Goal: Task Accomplishment & Management: Manage account settings

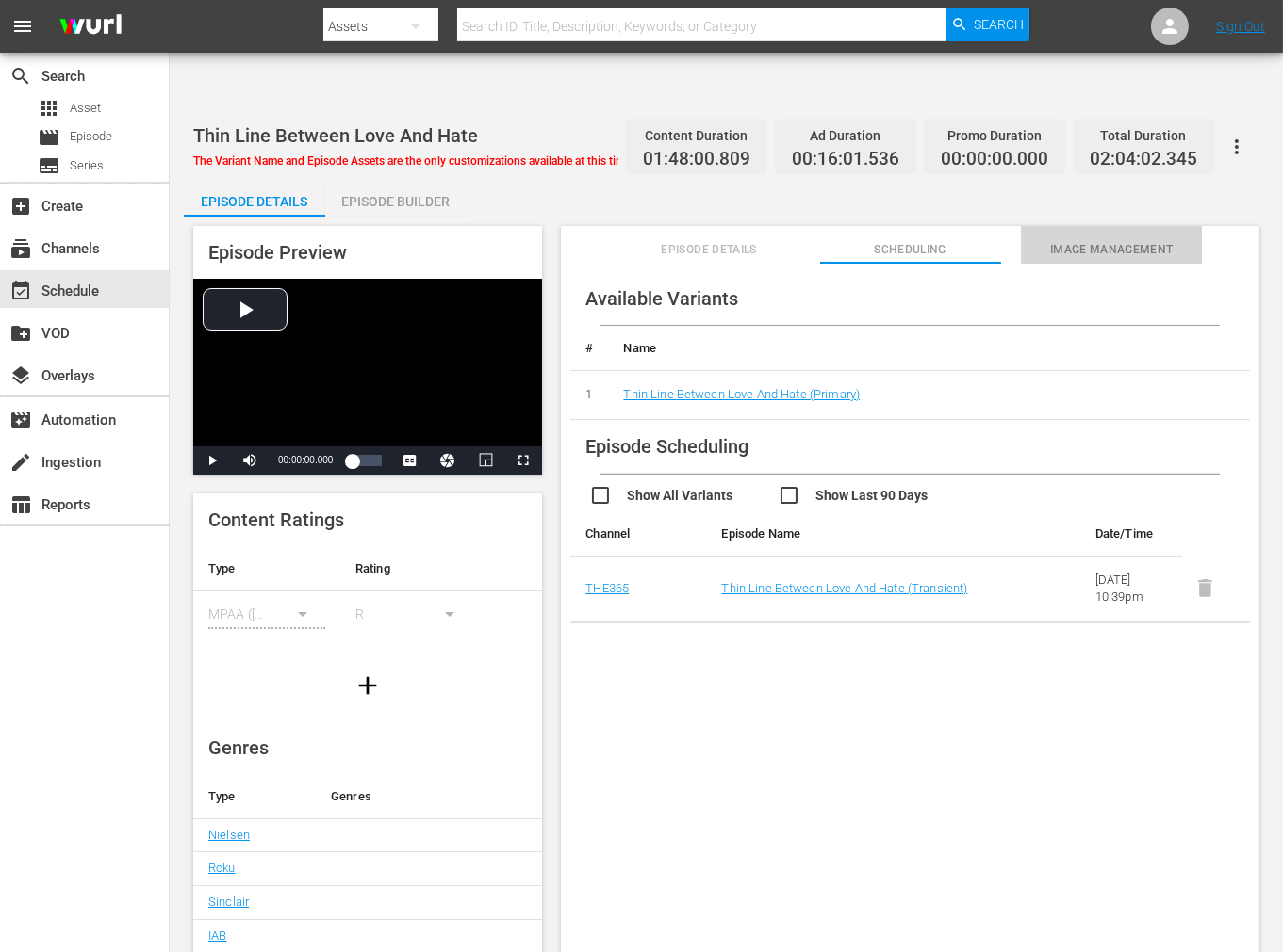
click at [1141, 240] on span "Image Management" at bounding box center [1111, 250] width 181 height 20
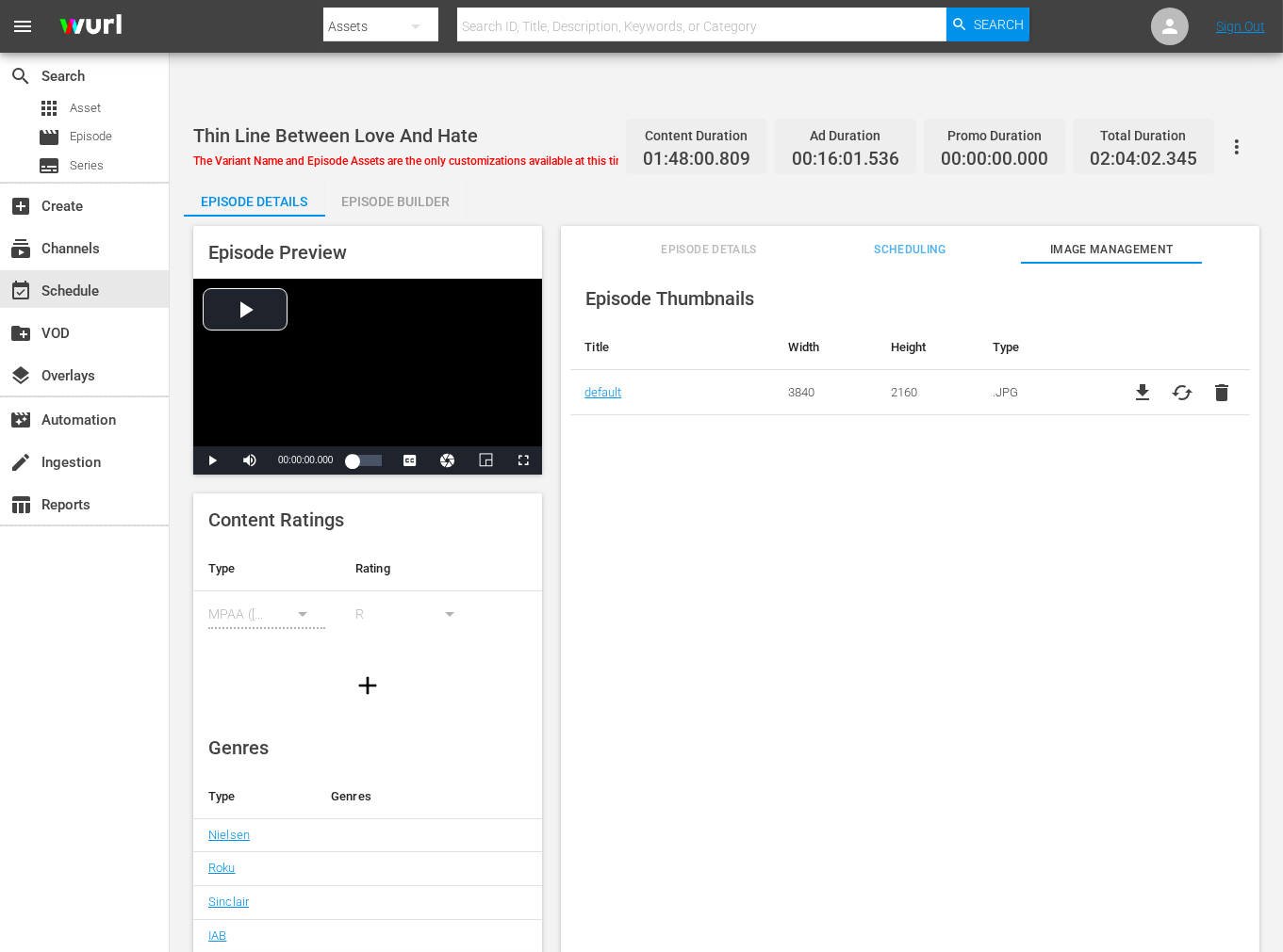
click at [758, 496] on div "Episode Thumbnails Title Width Height Type default 3840 2160 .JPG file_download…" at bounding box center [909, 630] width 698 height 736
click at [891, 614] on div "Episode Thumbnails Title Width Height Type default 3840 2160 .JPG file_download…" at bounding box center [909, 630] width 698 height 736
click at [538, 30] on input "text" at bounding box center [701, 26] width 489 height 45
click at [1051, 543] on div "Episode Thumbnails Title Width Height Type default 3840 2160 .JPG file_download…" at bounding box center [909, 630] width 698 height 736
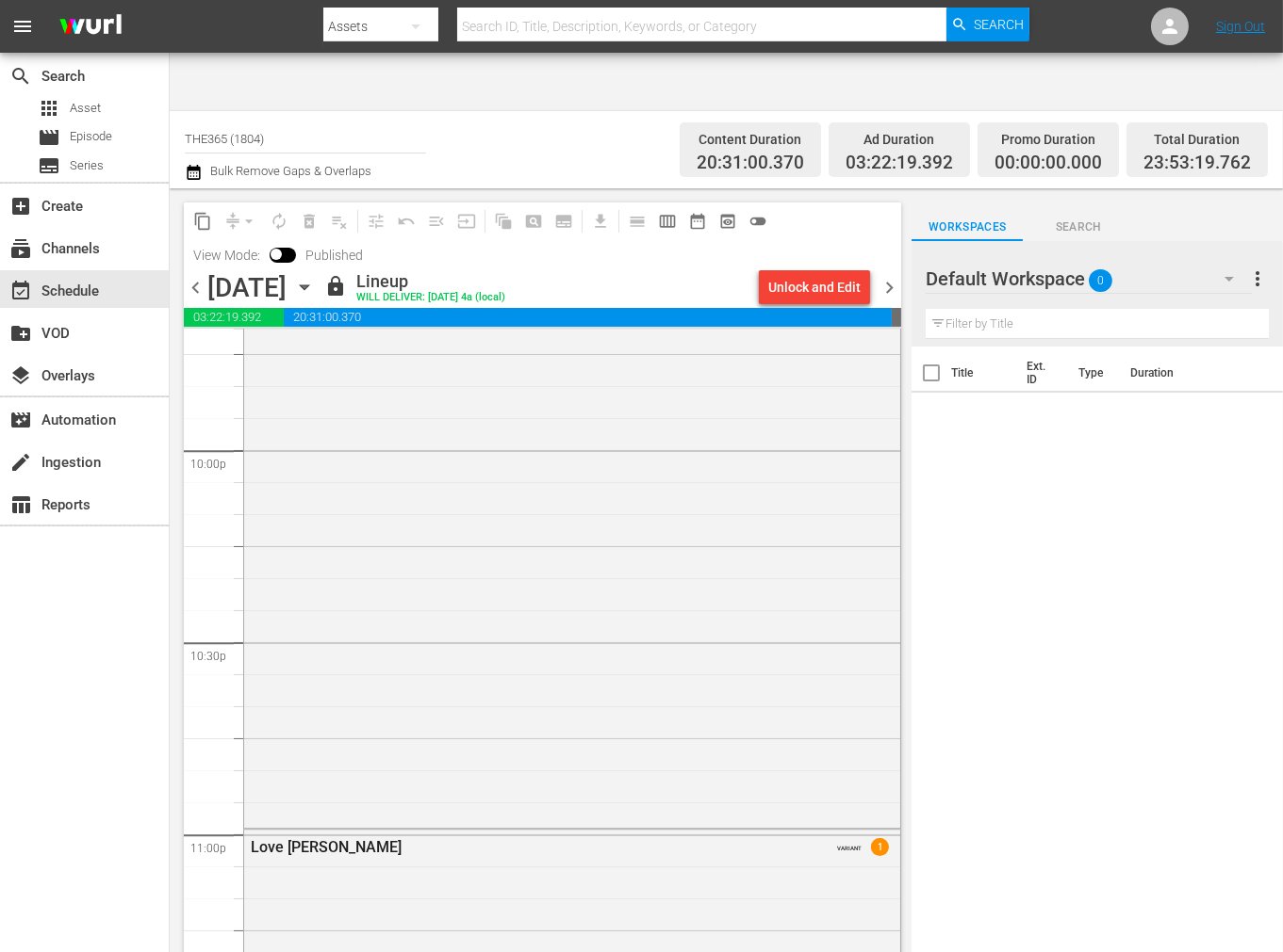
scroll to position [8867, 0]
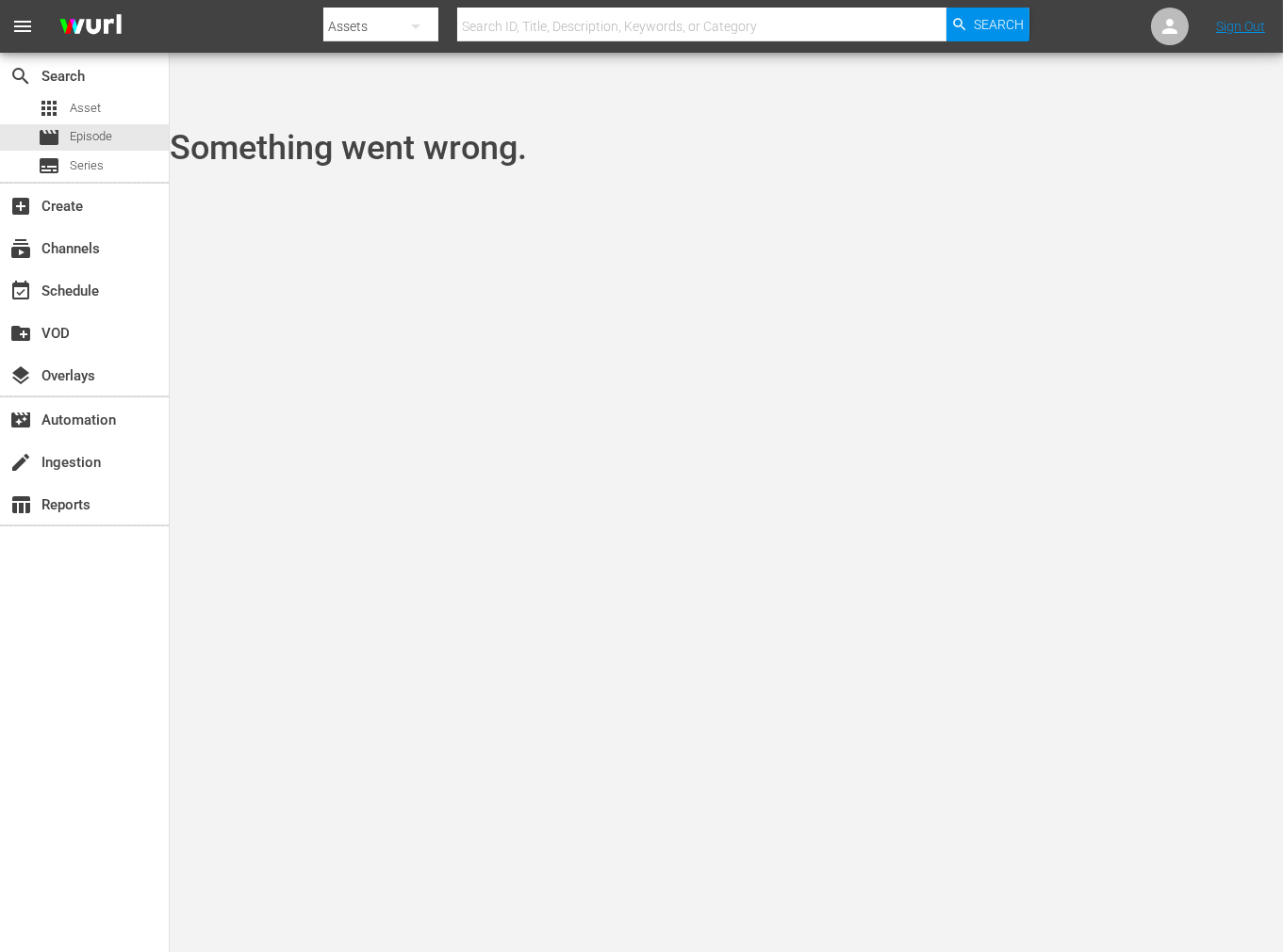
click at [825, 463] on body "menu Search By Assets Search ID, Title, Description, Keywords, or Category Sear…" at bounding box center [642, 535] width 1283 height 952
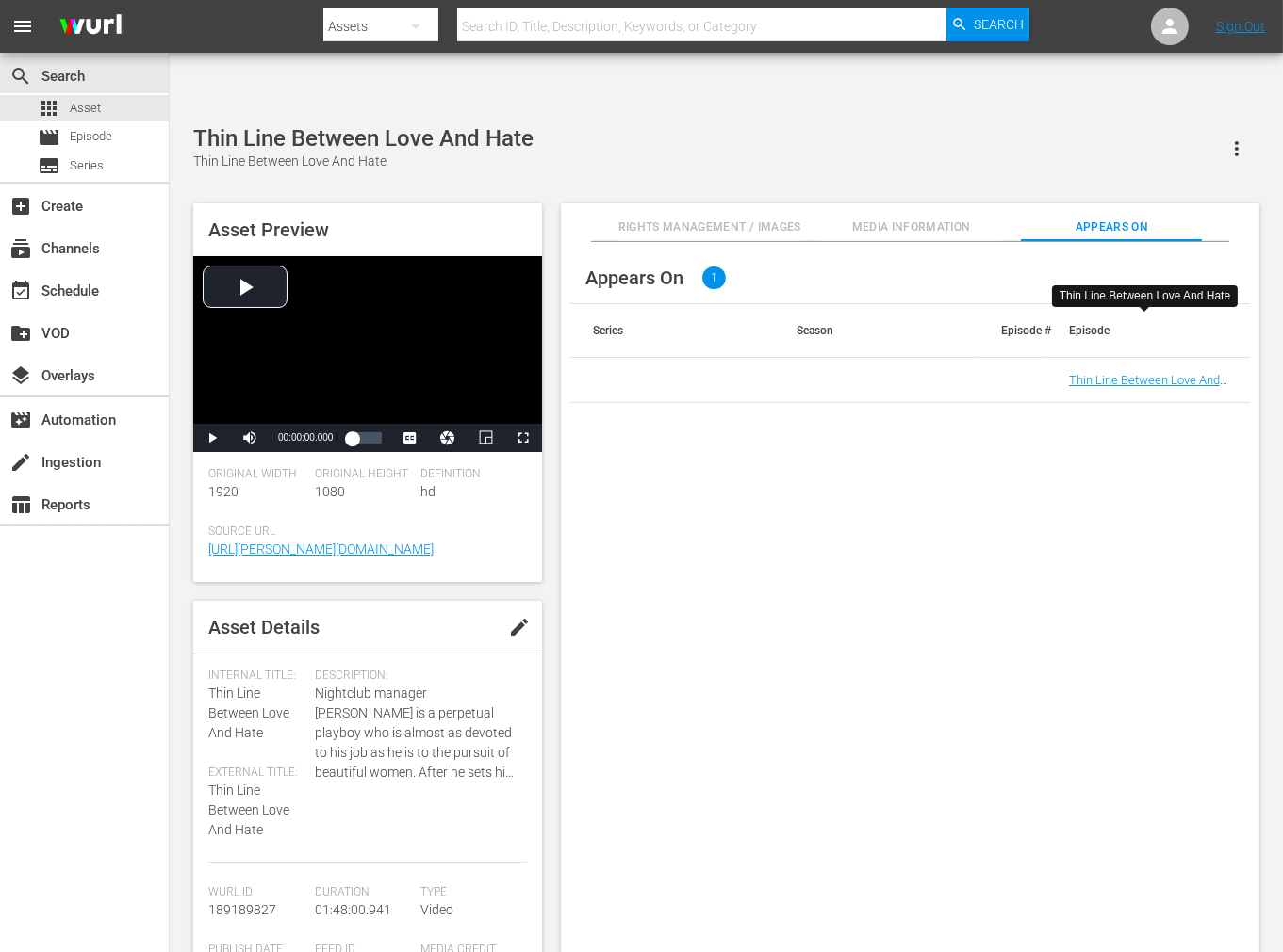
click at [804, 547] on div "Appears On 1 Series Season Episode # Episode Thin Line Between Love And Hate" at bounding box center [909, 613] width 698 height 741
click at [917, 218] on span "Media Information" at bounding box center [909, 228] width 181 height 20
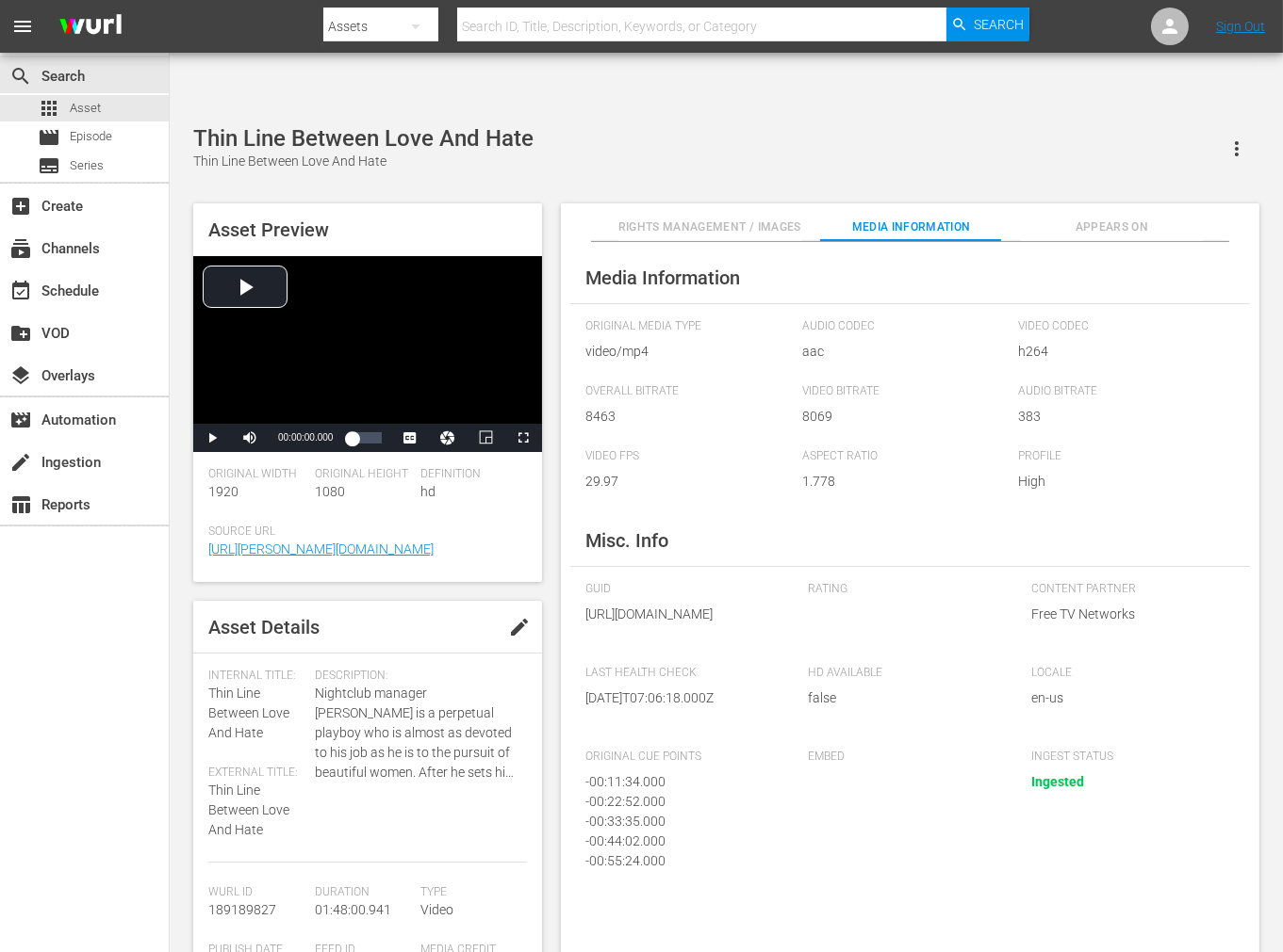
click at [745, 218] on span "Rights Management / Images" at bounding box center [709, 228] width 183 height 20
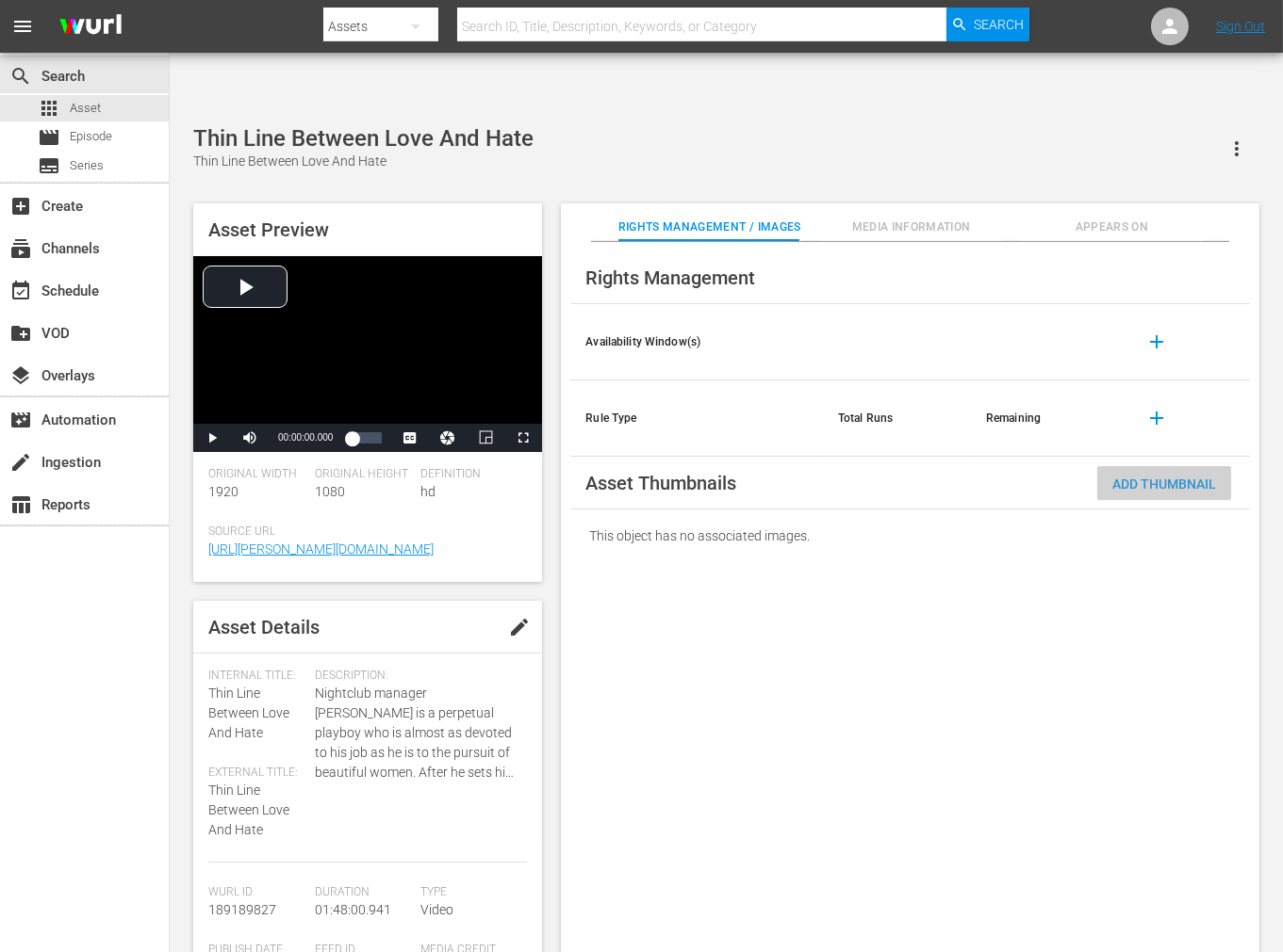
click at [1156, 477] on span "Add Thumbnail" at bounding box center [1164, 484] width 134 height 15
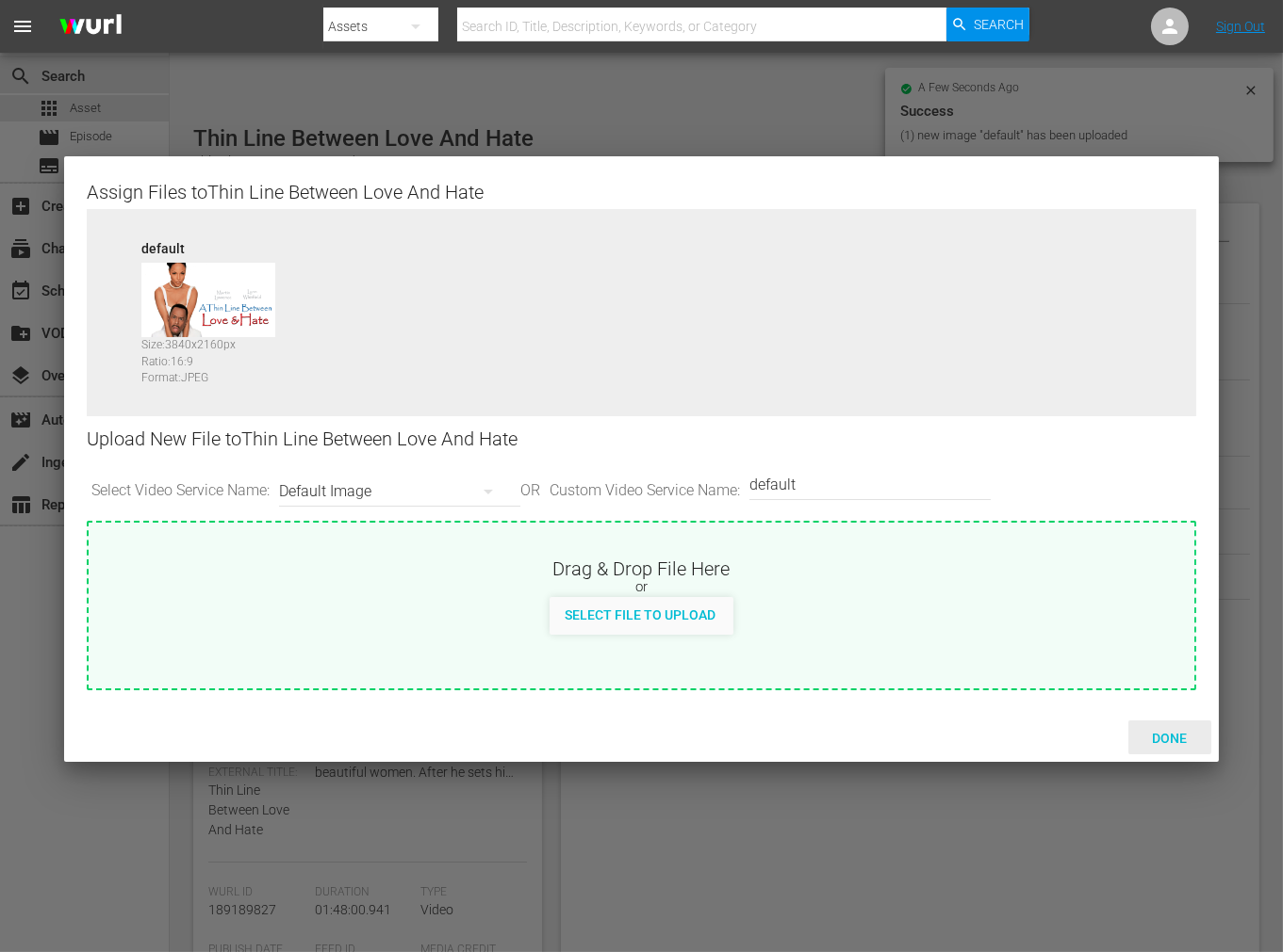
click at [1176, 731] on span "Done" at bounding box center [1169, 738] width 65 height 15
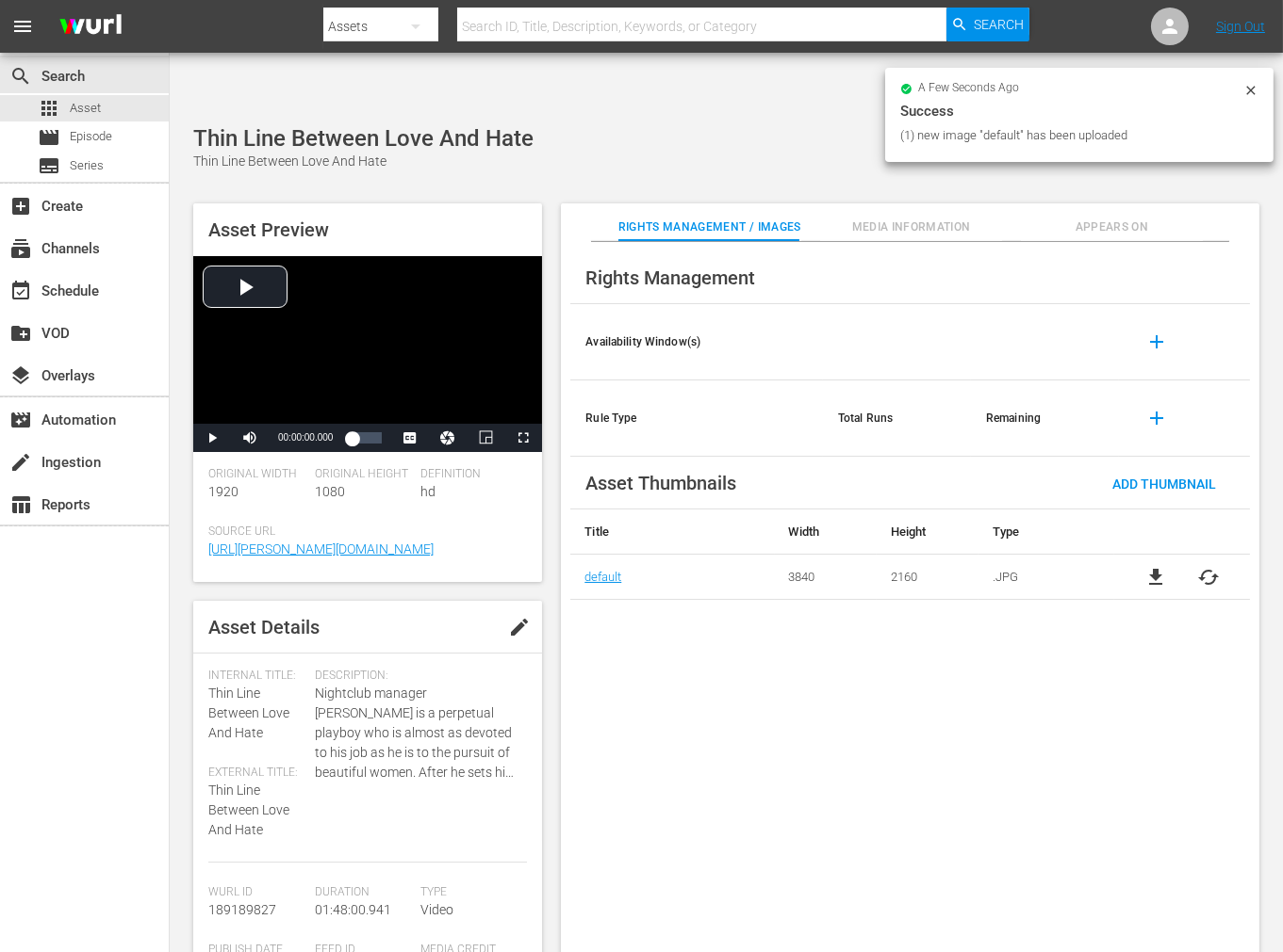
click at [1133, 750] on div "Rights Management Availability Window(s) add Rule Type Total Runs Remaining add…" at bounding box center [909, 613] width 698 height 741
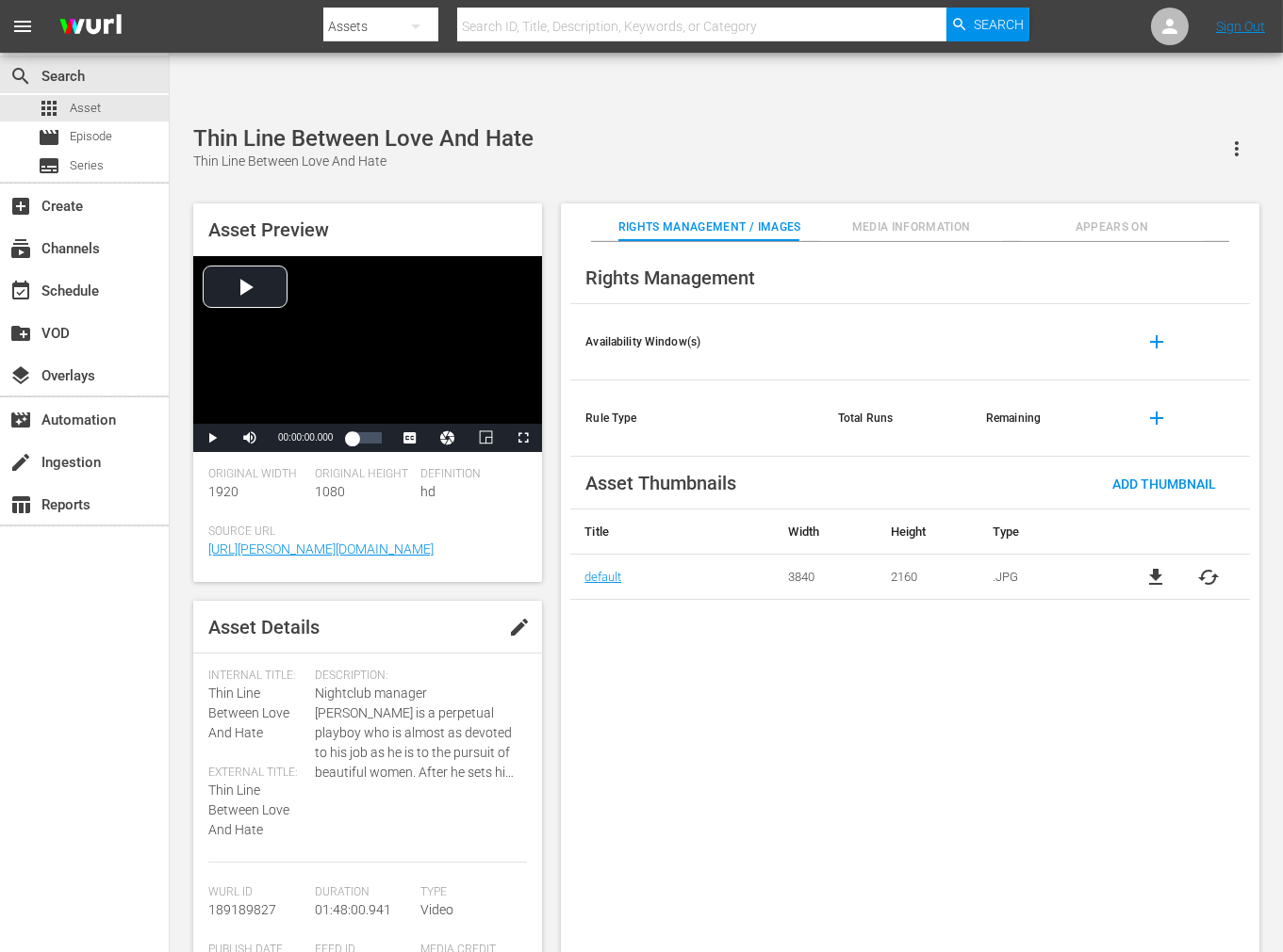
click at [1239, 138] on icon "button" at bounding box center [1236, 149] width 22 height 22
click at [1081, 218] on span "Appears On" at bounding box center [1111, 228] width 181 height 20
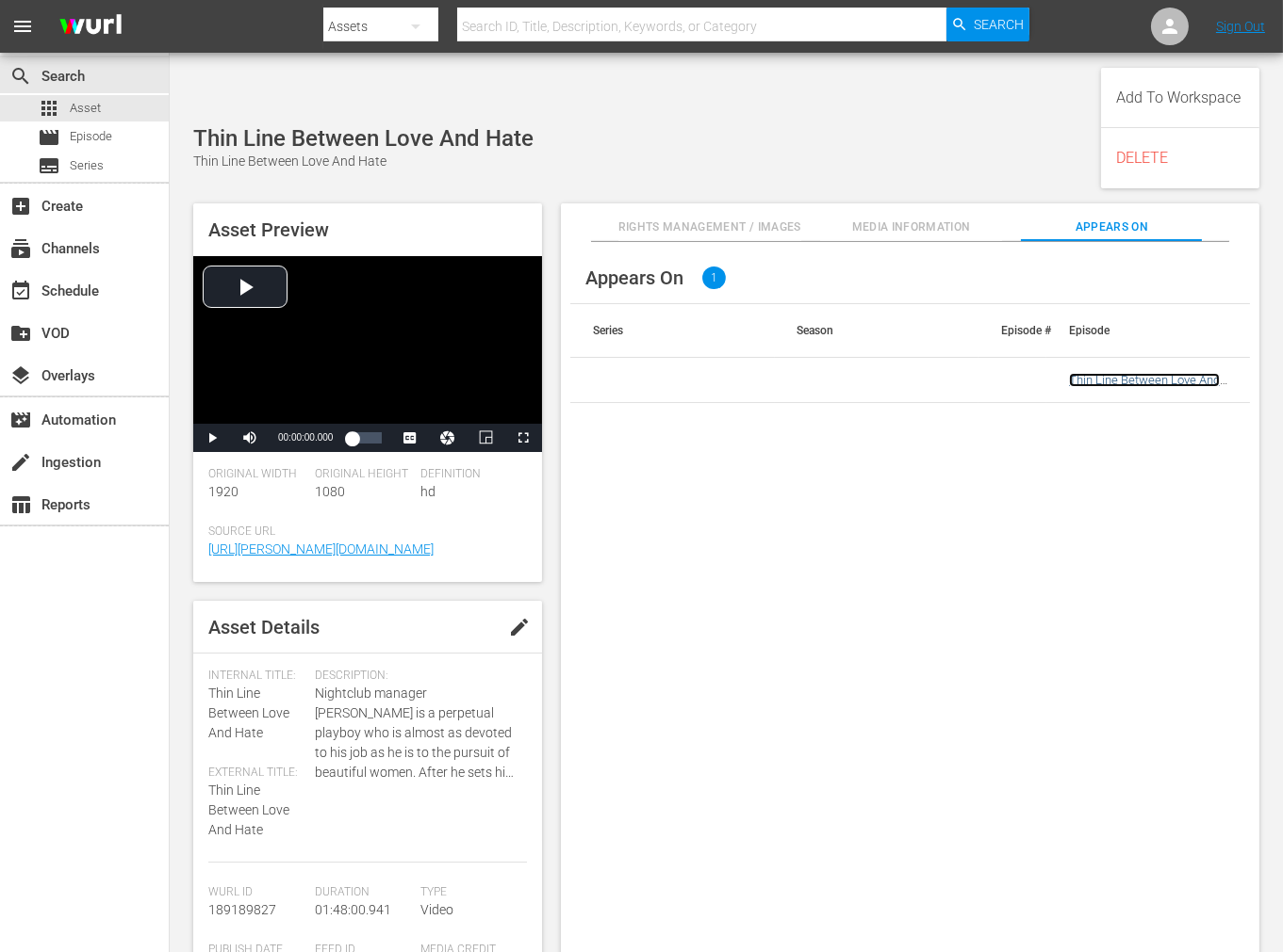
click at [1173, 373] on link "Thin Line Between Love And Hate" at bounding box center [1144, 387] width 151 height 28
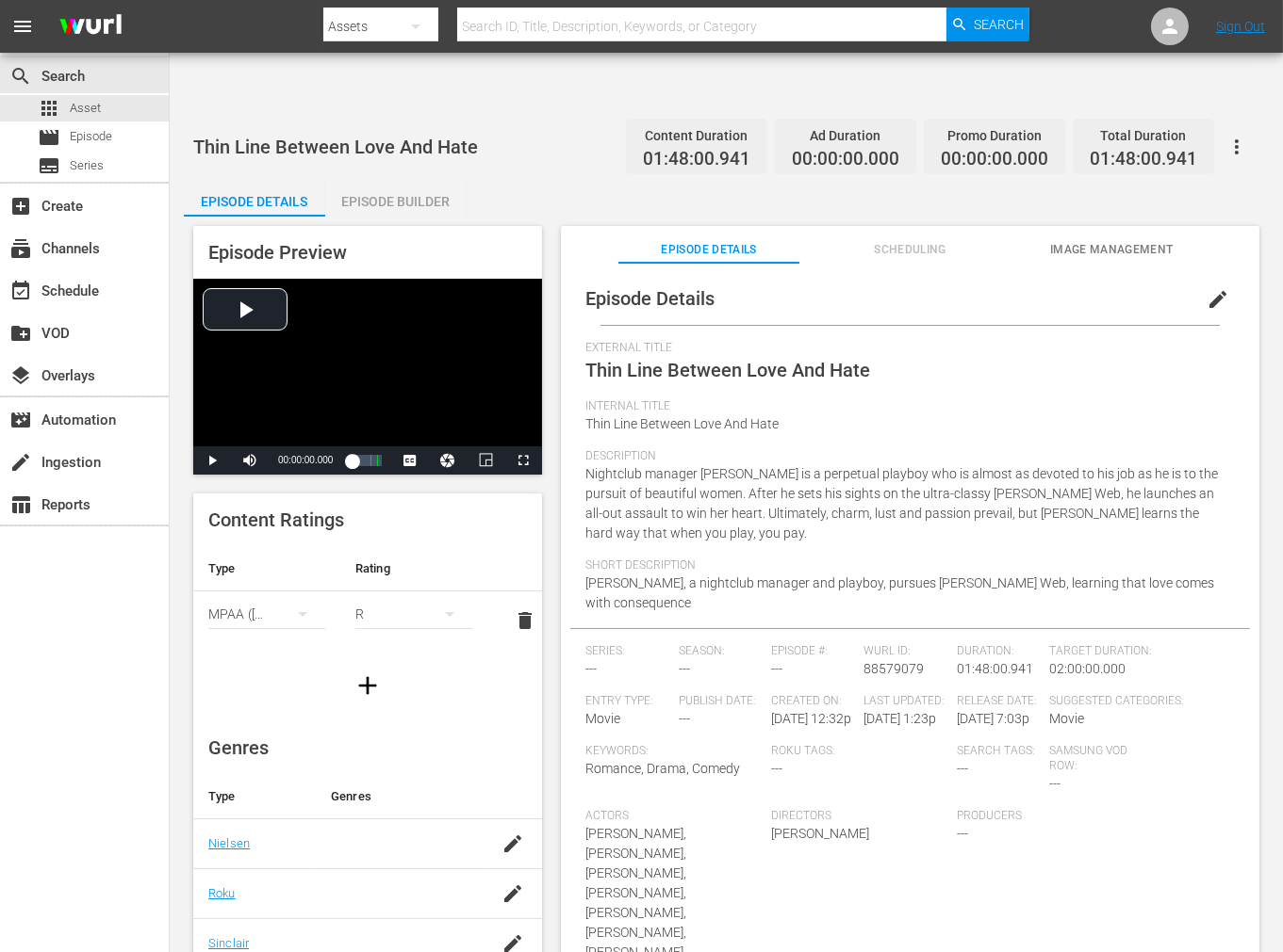
click at [1093, 240] on span "Image Management" at bounding box center [1111, 250] width 181 height 20
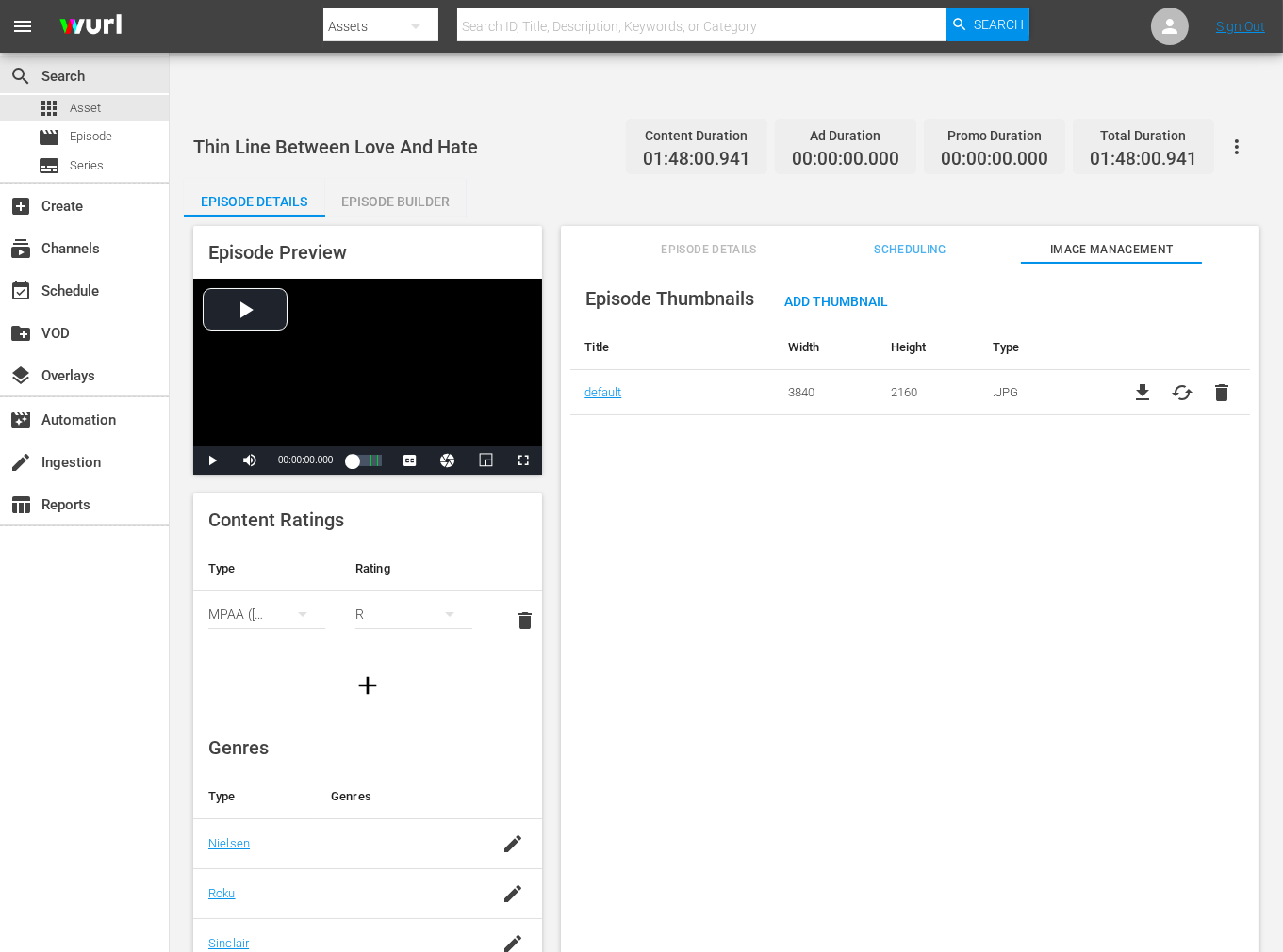
click at [1098, 543] on div "Episode Thumbnails Add Thumbnail Title Width Height Type default 3840 2160 .JPG…" at bounding box center [909, 630] width 698 height 736
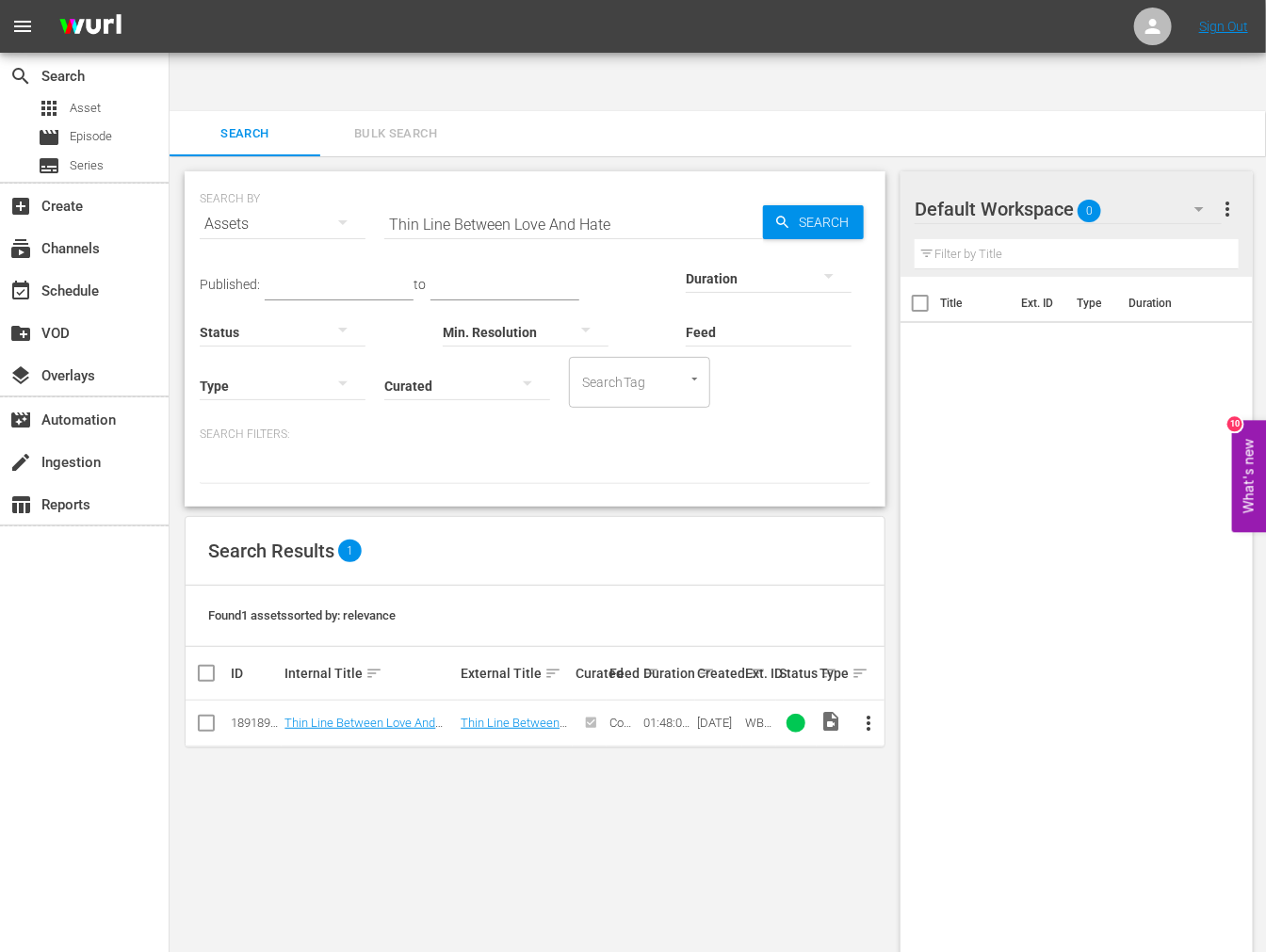
click at [482, 201] on input "Thin Line Between Love And Hate" at bounding box center [573, 224] width 378 height 45
paste input "Empty Hands, Th"
click at [329, 701] on td "Empty Hands, The" at bounding box center [370, 723] width 176 height 46
click at [329, 715] on link "Empty Hands, The" at bounding box center [333, 722] width 98 height 14
click at [539, 201] on input "Empty Hands, The" at bounding box center [573, 224] width 378 height 45
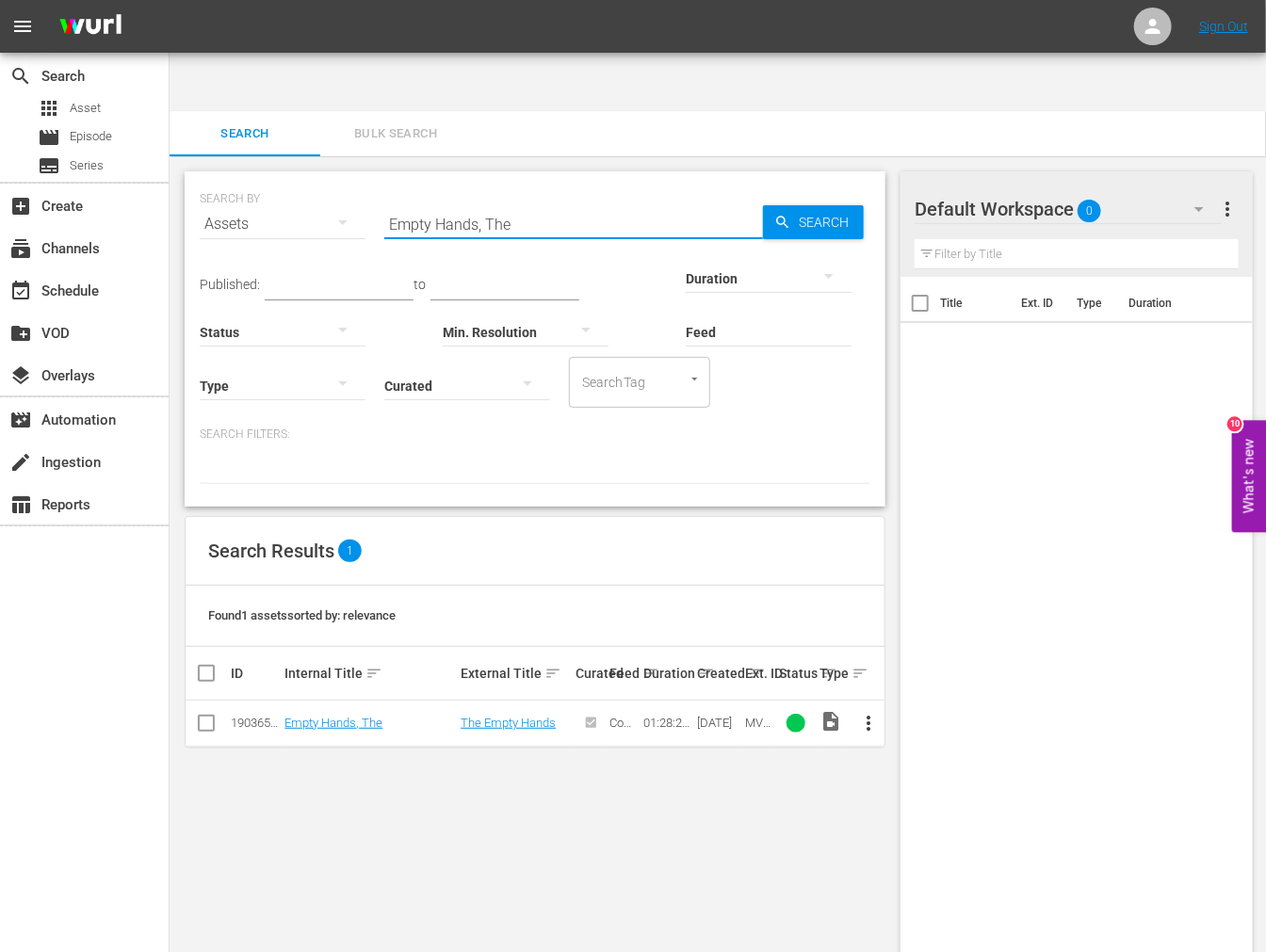
paste input "All Between Us"
type input "All Between Us"
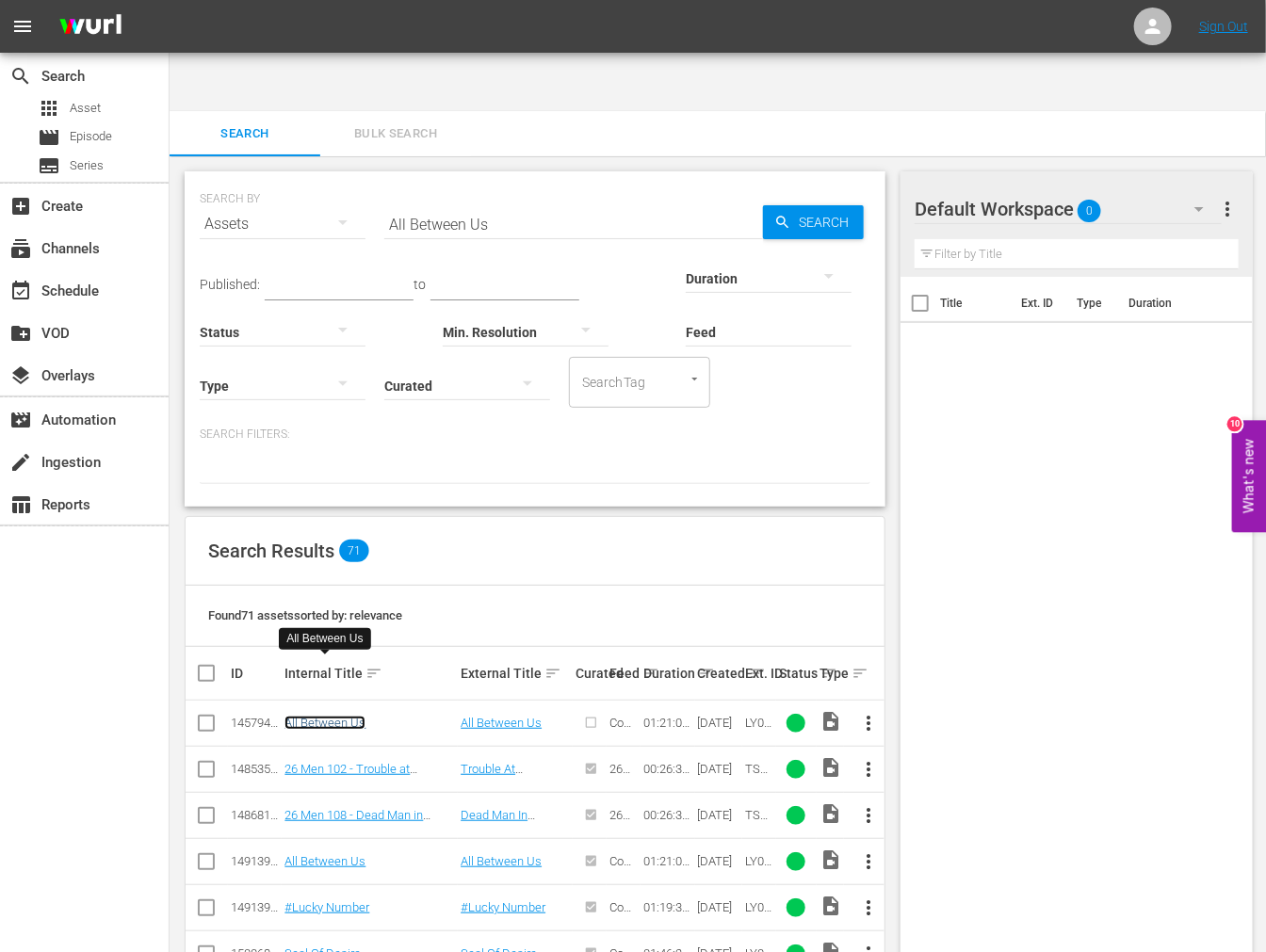
click at [335, 715] on link "All Between Us" at bounding box center [325, 722] width 81 height 14
click at [343, 854] on link "All Between Us" at bounding box center [325, 861] width 81 height 14
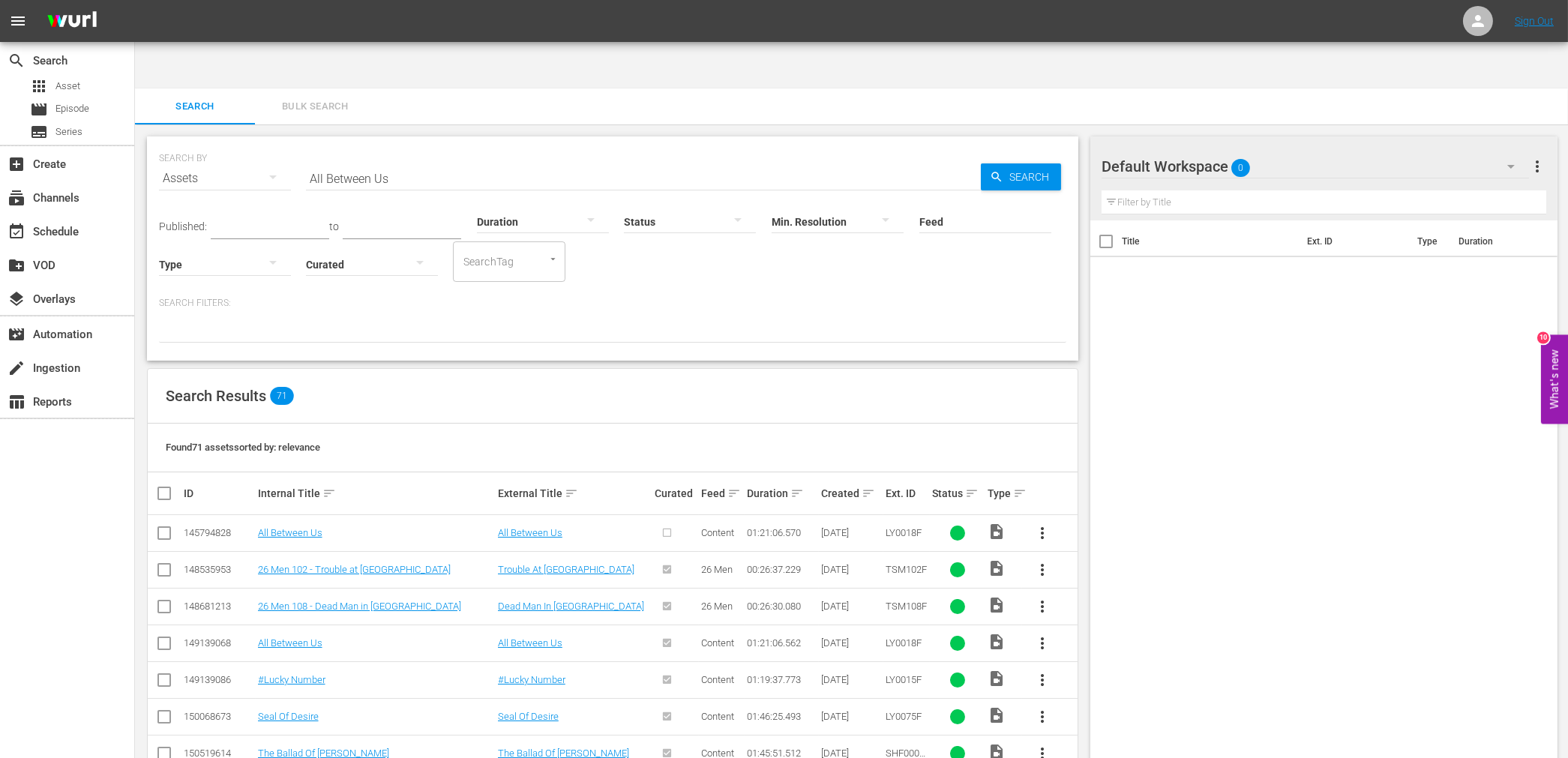
click at [1007, 570] on div "Title Ext. ID Type Duration" at bounding box center [1324, 504] width 468 height 567
click at [1007, 528] on div "Title Ext. ID Type Duration" at bounding box center [1324, 504] width 468 height 567
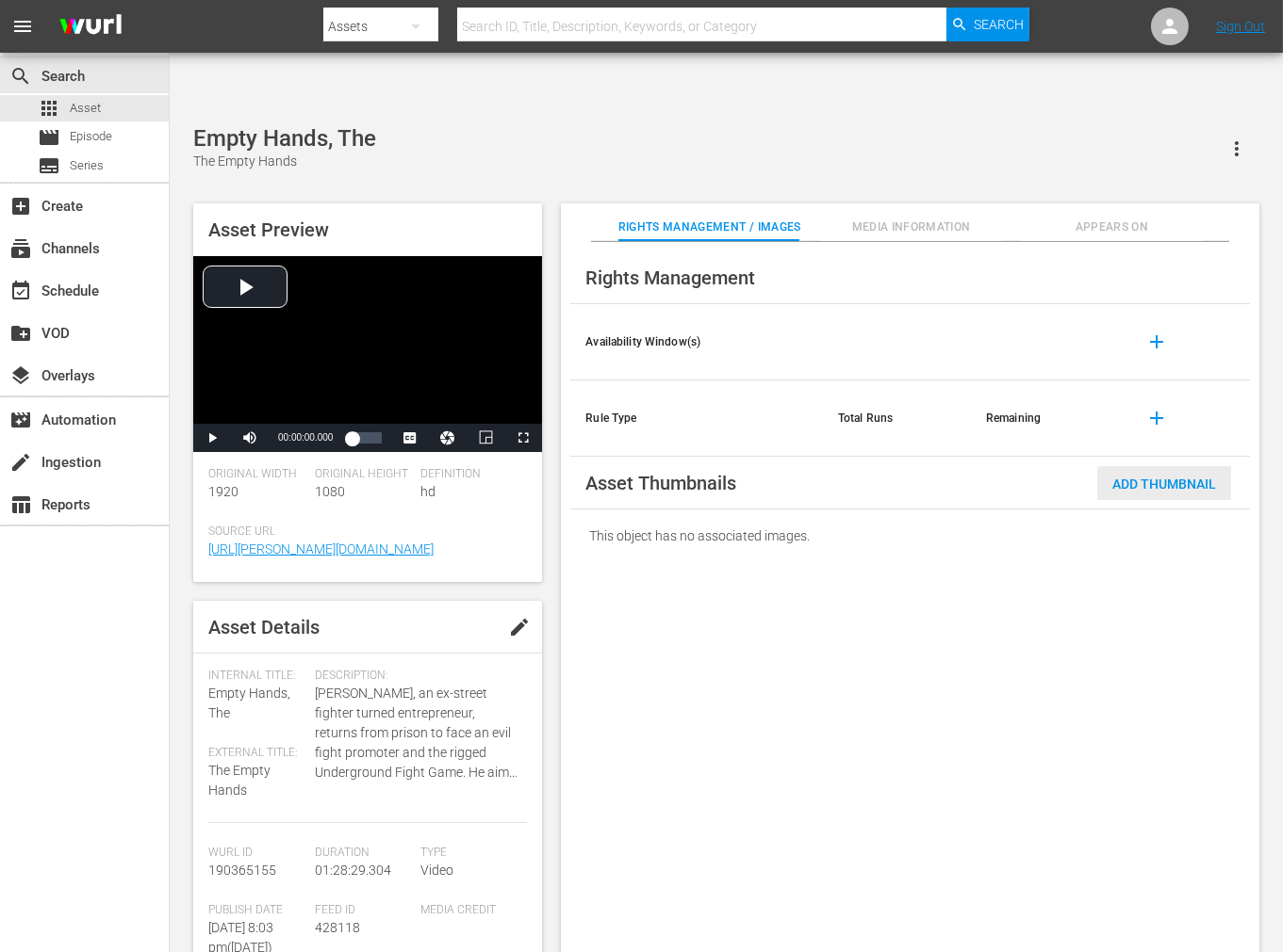
click at [1140, 477] on span "Add Thumbnail" at bounding box center [1164, 484] width 134 height 15
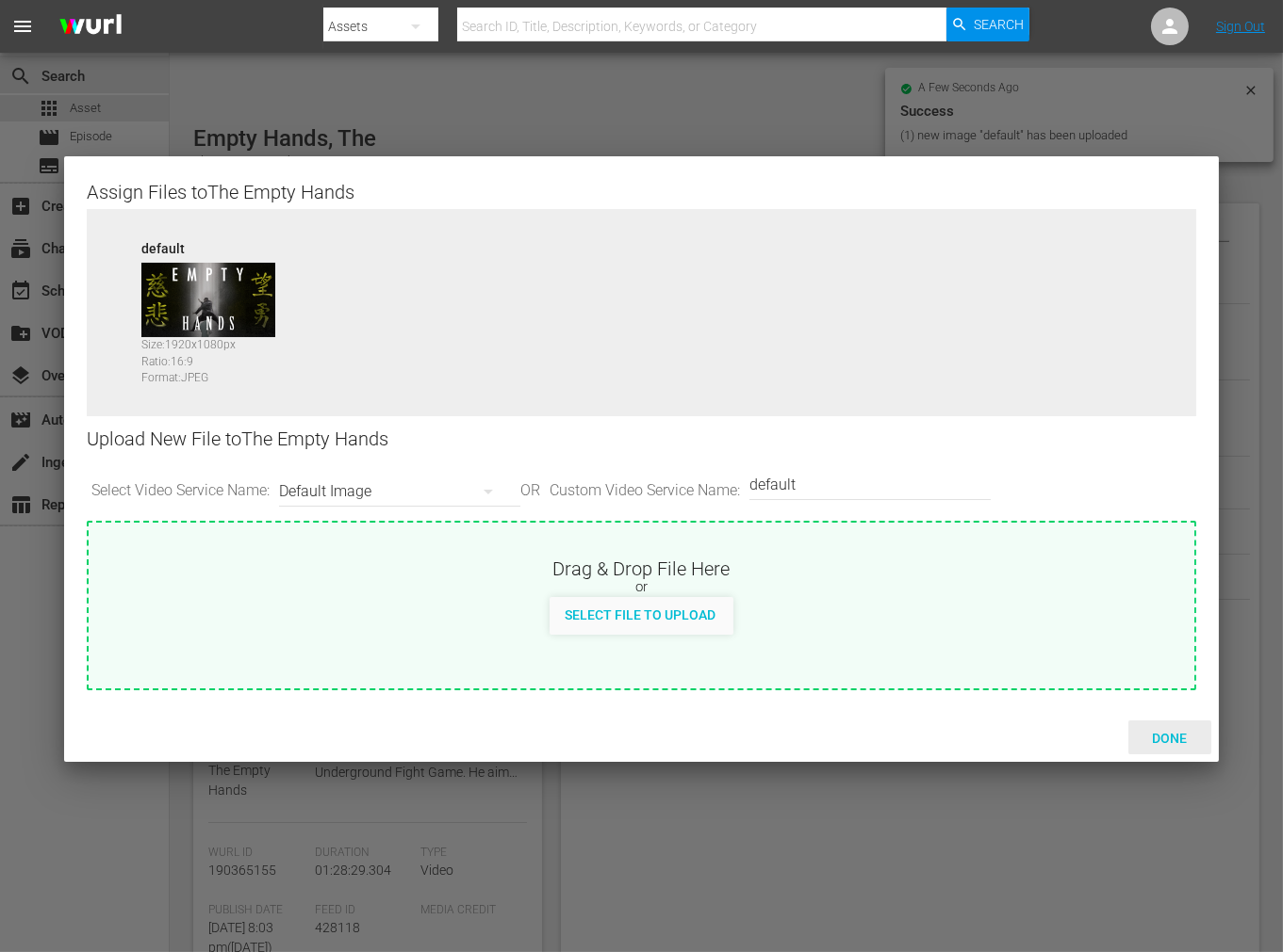
click at [1153, 736] on span "Done" at bounding box center [1169, 738] width 65 height 15
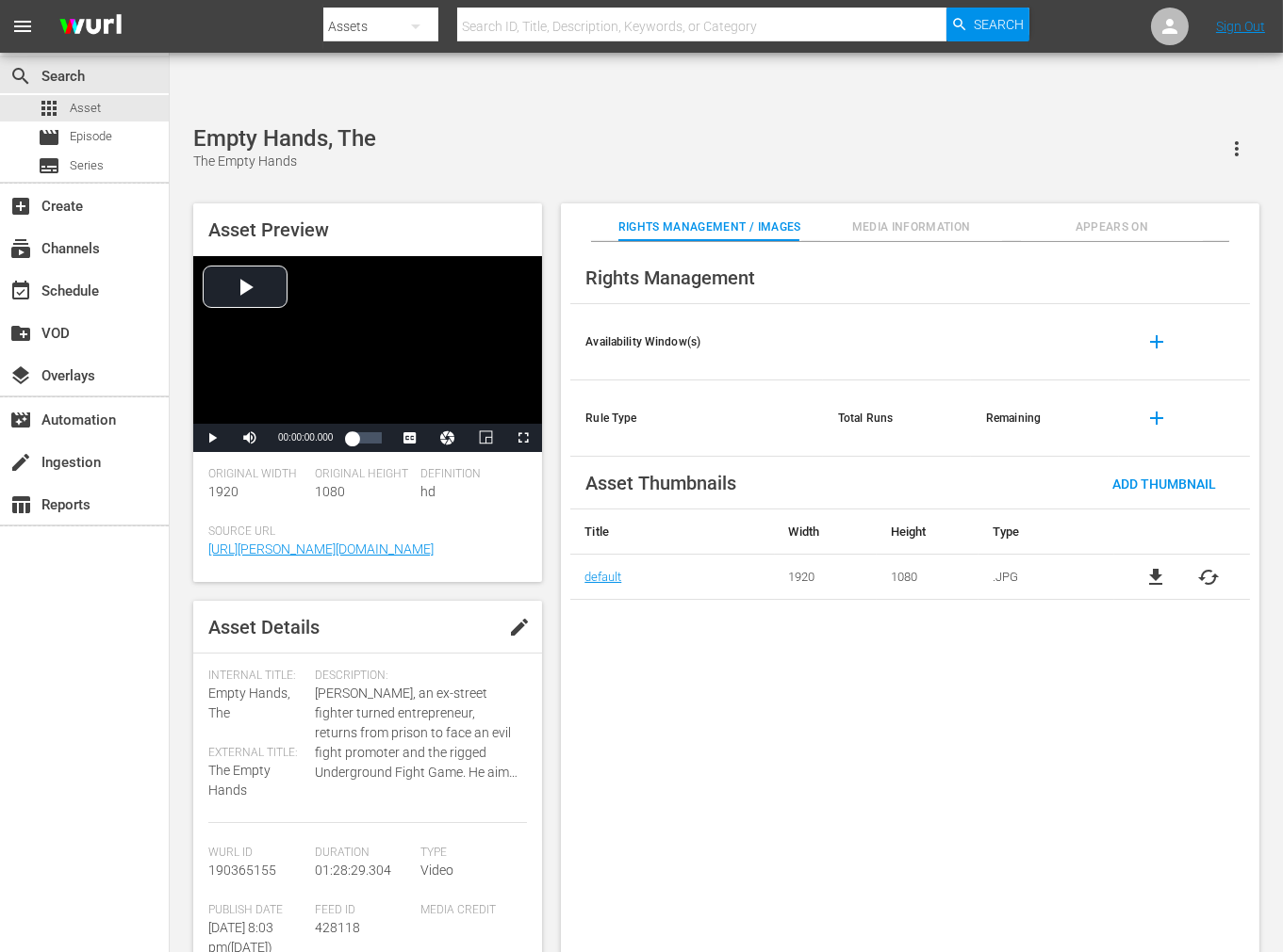
click at [1114, 799] on div "Rights Management Availability Window(s) add Rule Type Total Runs Remaining add…" at bounding box center [909, 613] width 698 height 741
click at [1089, 218] on span "Appears On" at bounding box center [1111, 228] width 181 height 20
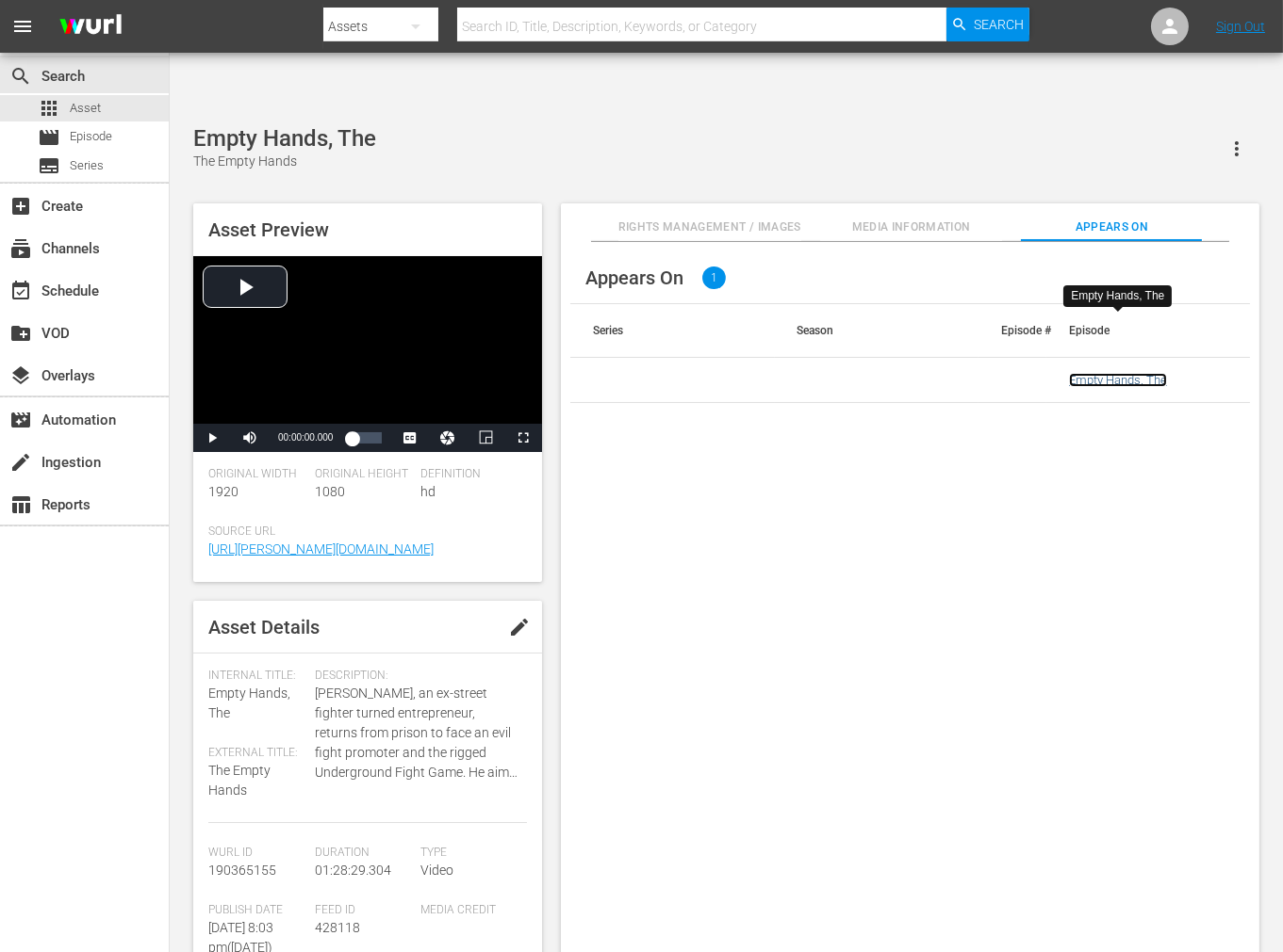
click at [1119, 373] on link "Empty Hands, The" at bounding box center [1118, 380] width 98 height 14
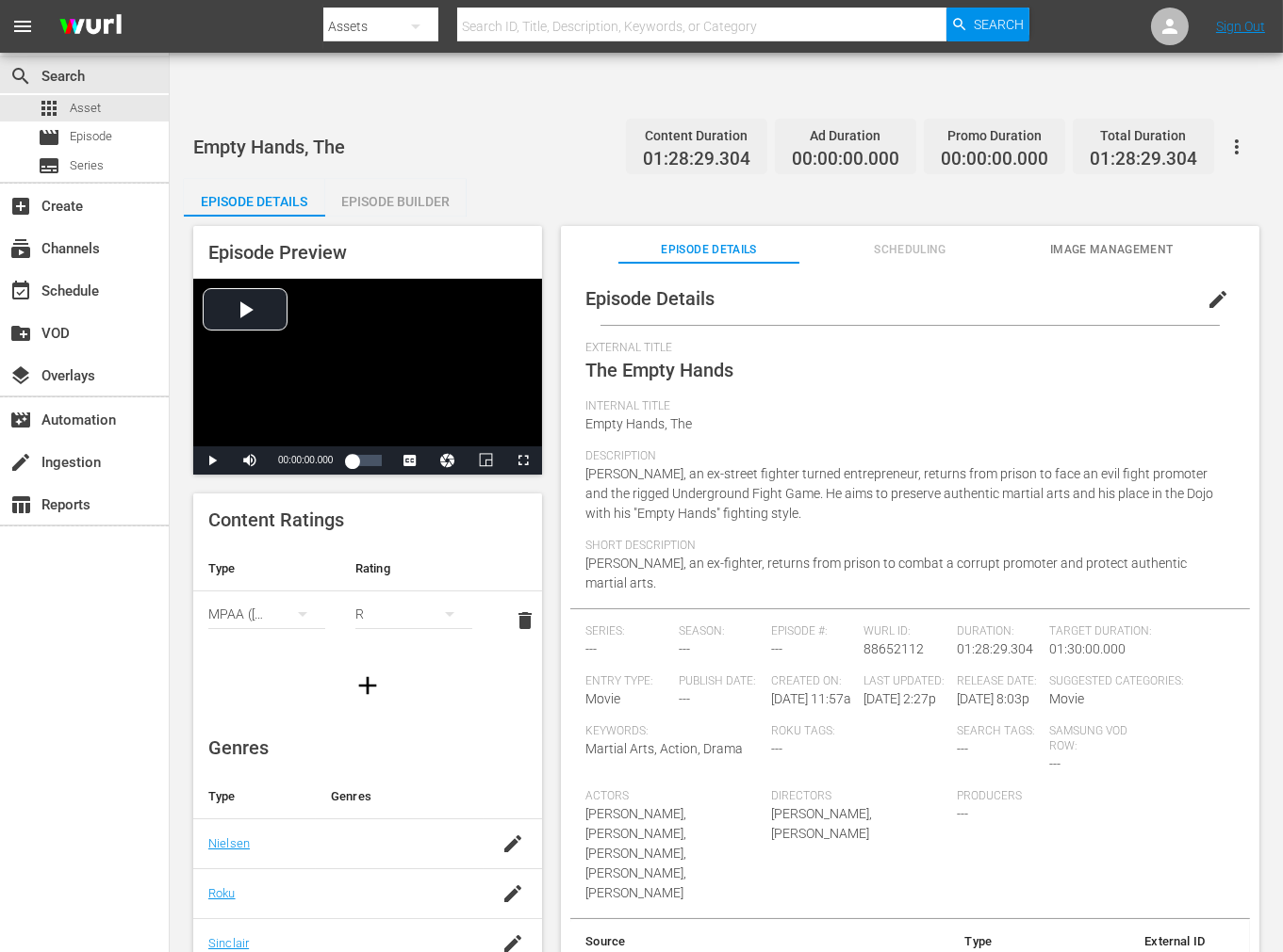
click at [1105, 240] on span "Image Management" at bounding box center [1111, 250] width 181 height 20
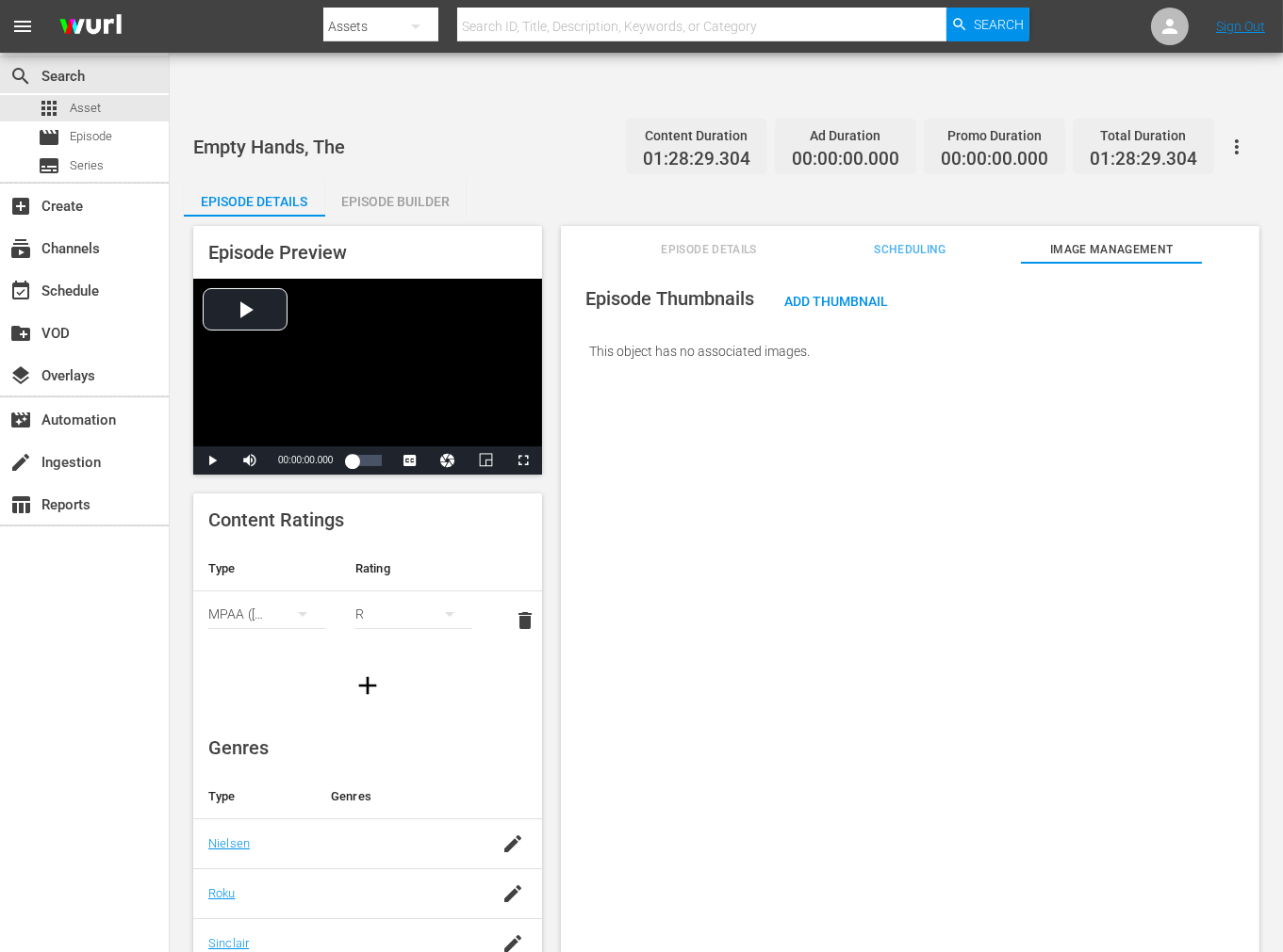
click at [1153, 124] on button "button" at bounding box center [1236, 147] width 45 height 45
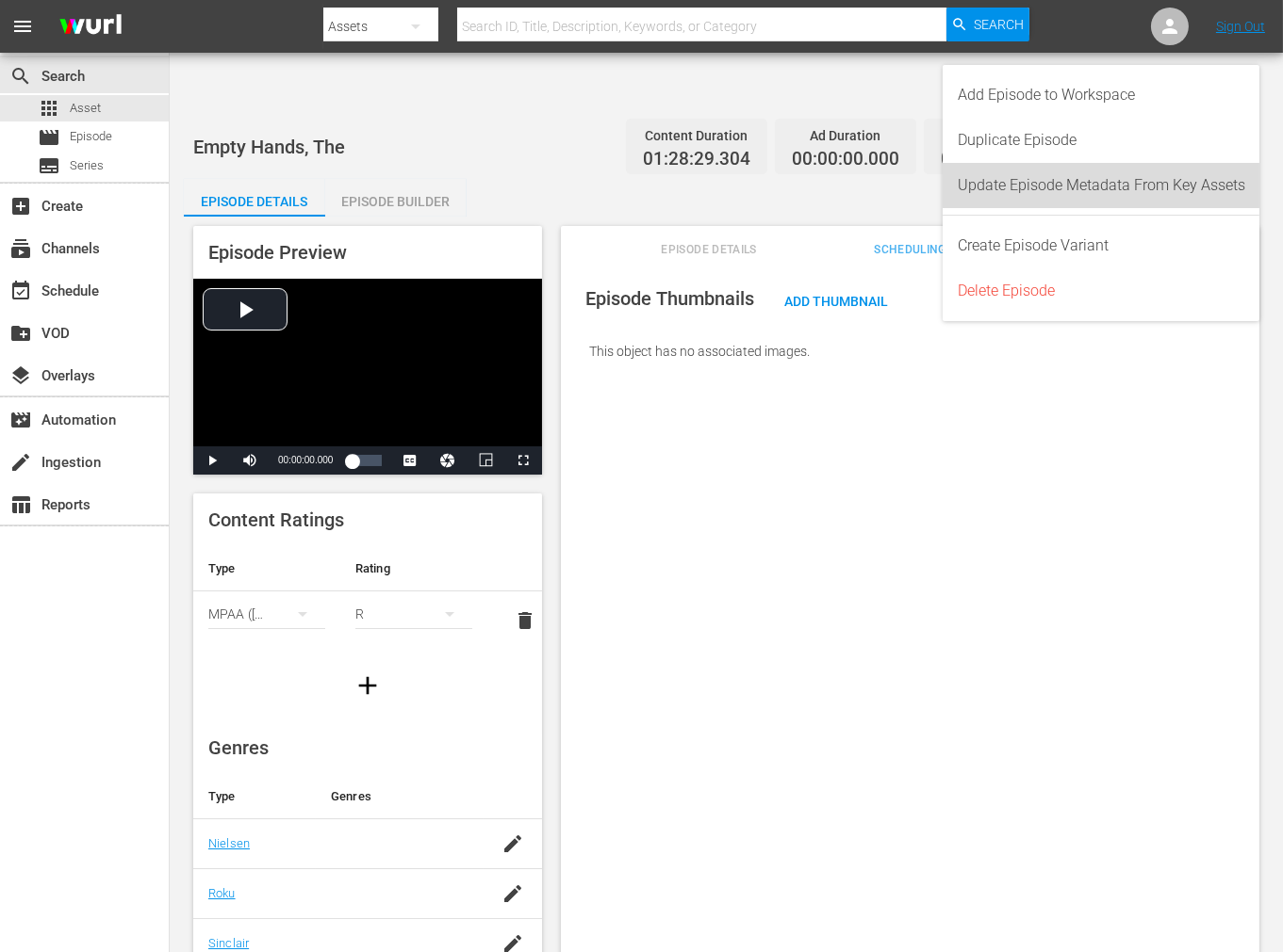
click at [1153, 181] on div "Update Episode Metadata From Key Assets" at bounding box center [1101, 186] width 288 height 45
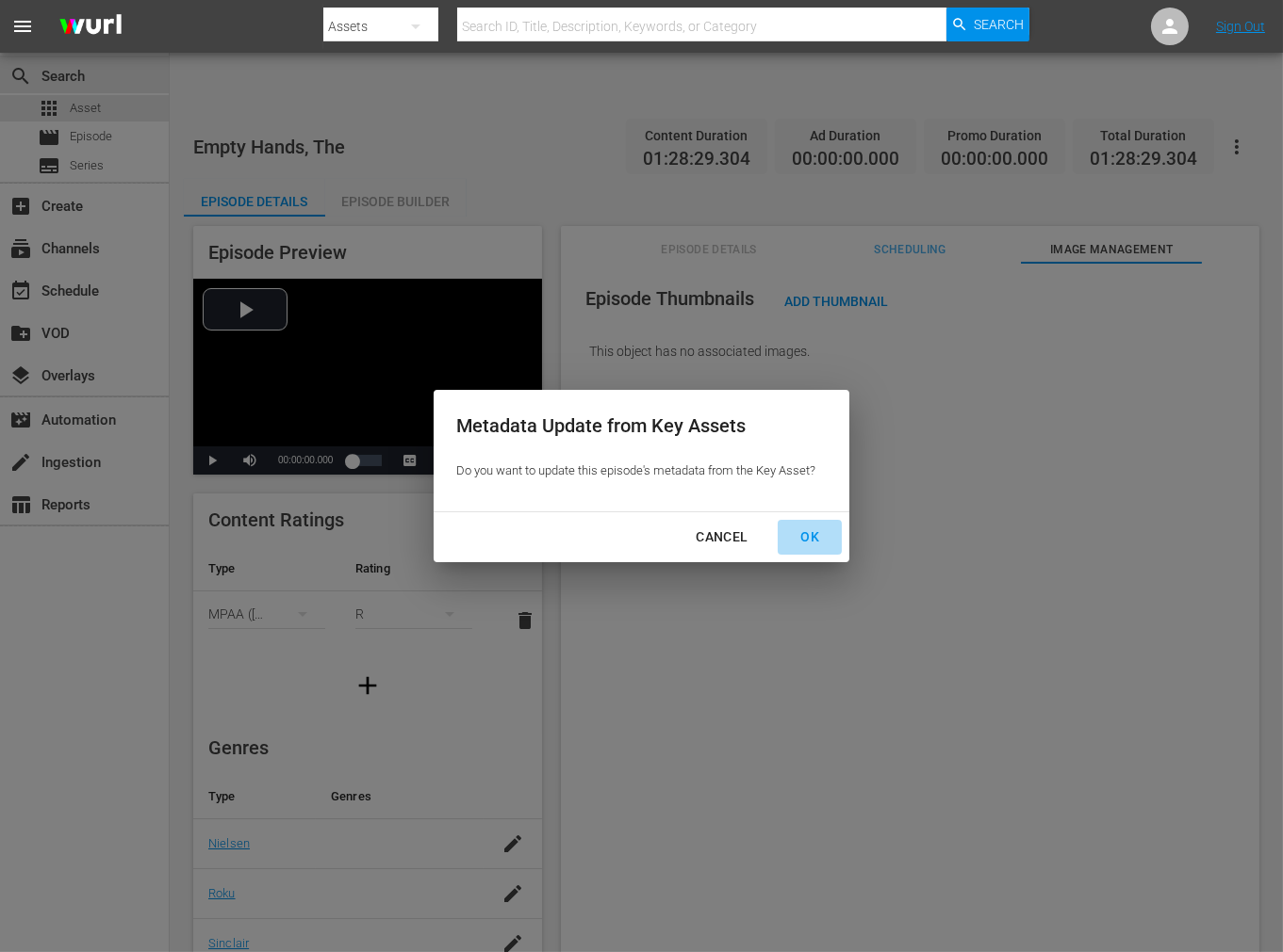
click at [819, 538] on div "OK" at bounding box center [810, 538] width 49 height 23
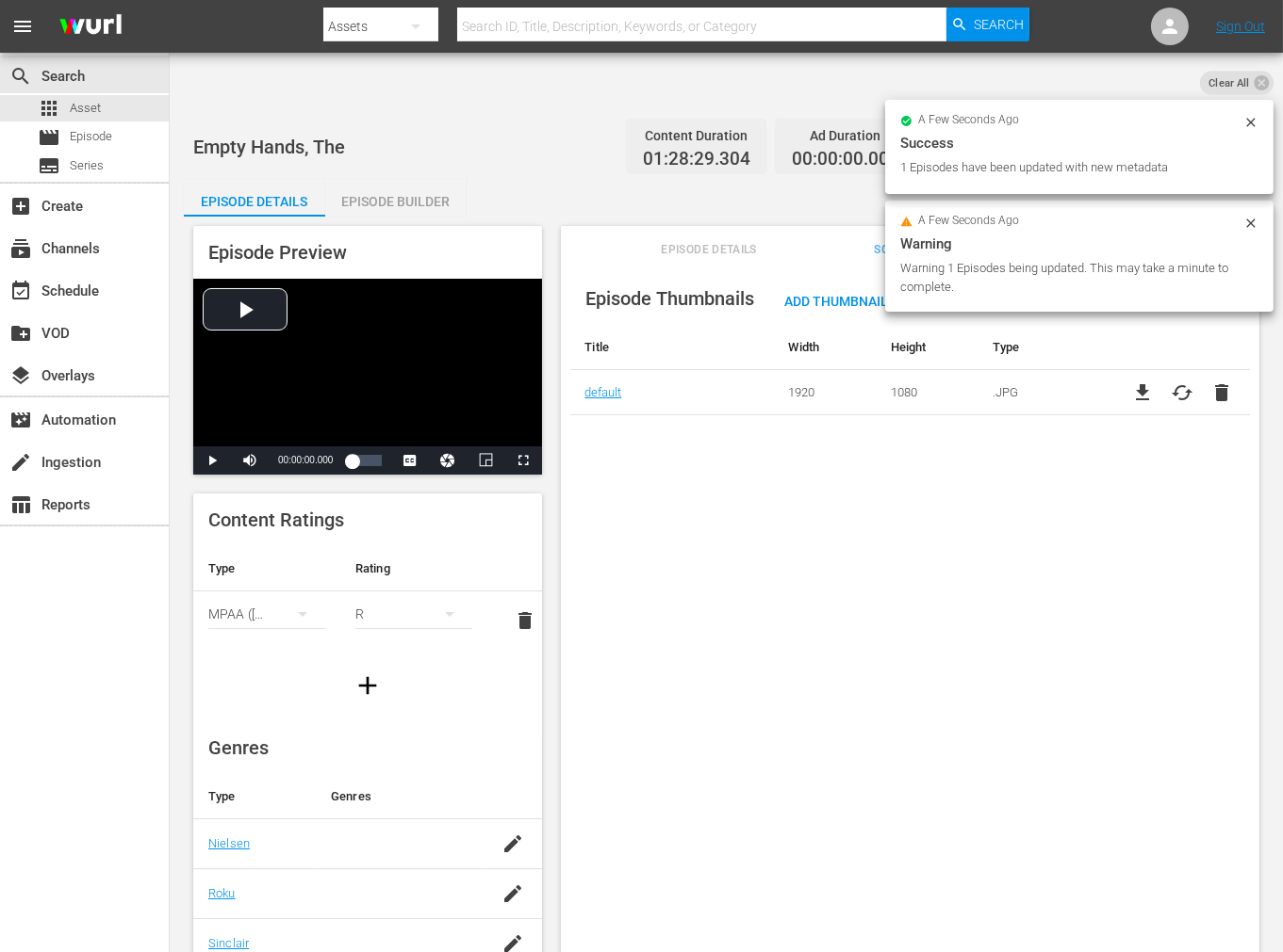
click at [1035, 708] on div "Episode Thumbnails Add Thumbnail Title Width Height Type default 1920 1080 .JPG…" at bounding box center [909, 630] width 698 height 736
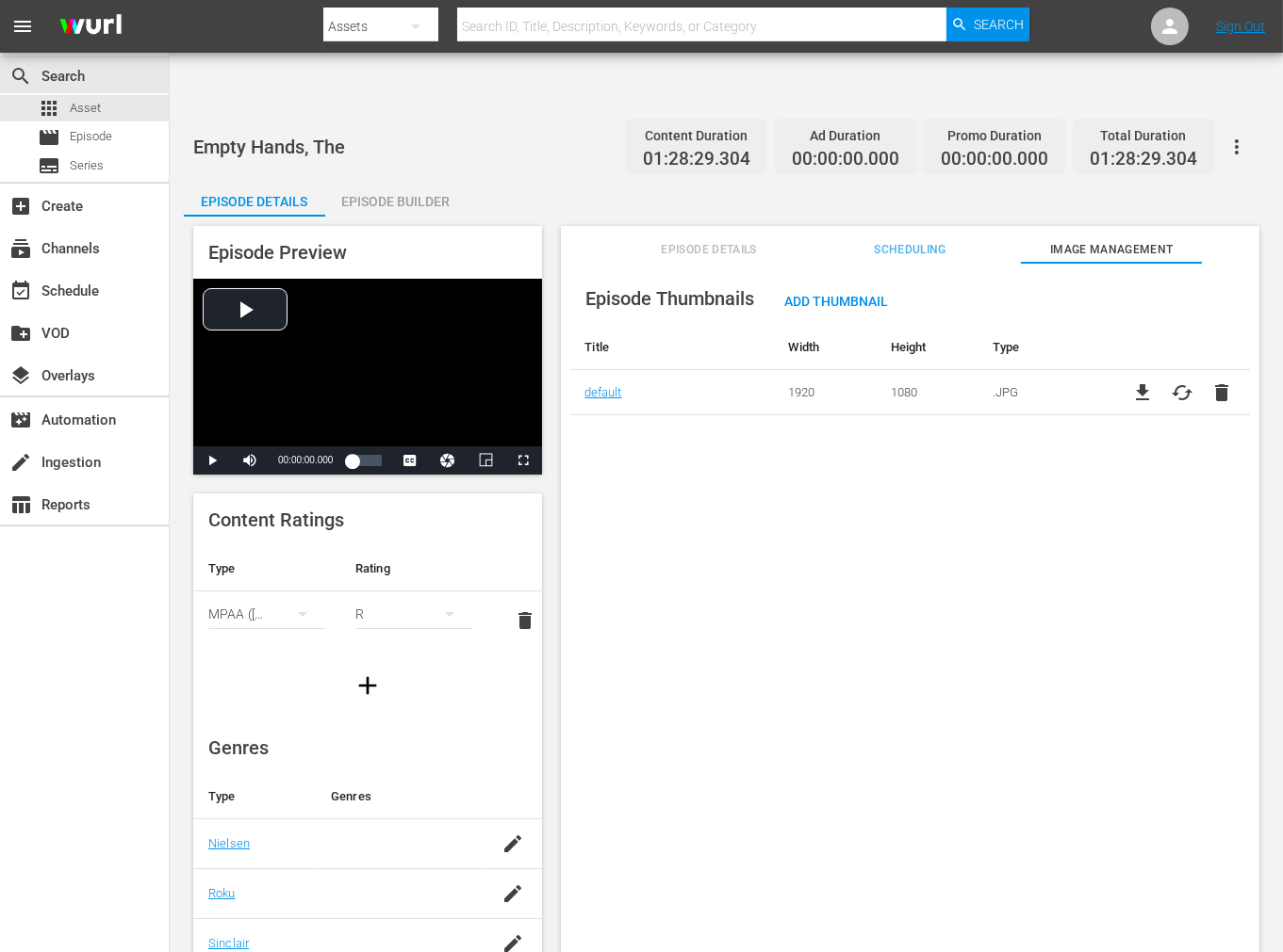
click at [1018, 624] on div "Episode Thumbnails Add Thumbnail Title Width Height Type default 1920 1080 .JPG…" at bounding box center [909, 630] width 698 height 736
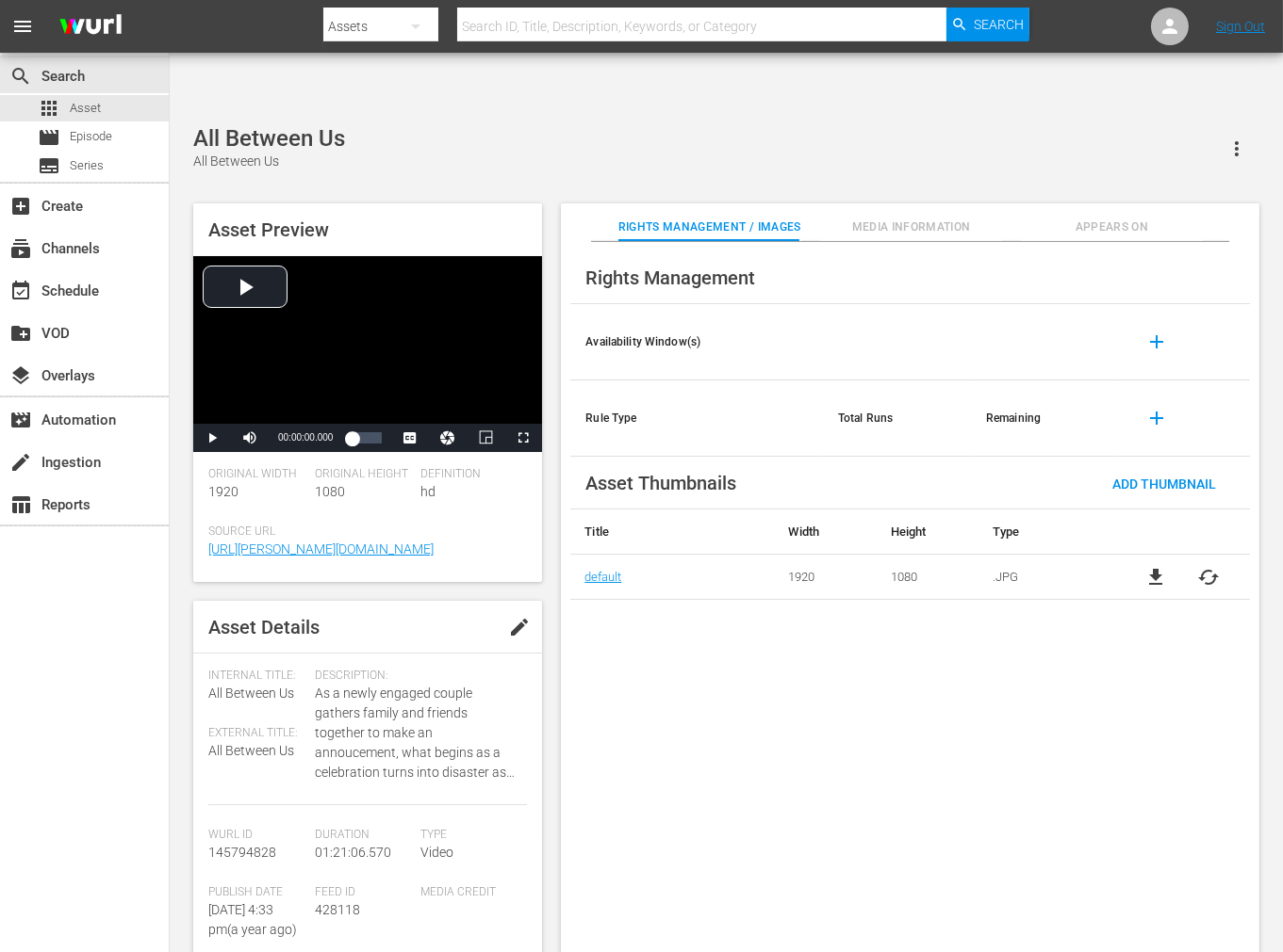
click at [652, 761] on div "Rights Management Availability Window(s) add Rule Type Total Runs Remaining add…" at bounding box center [909, 613] width 698 height 741
click at [1120, 218] on span "Appears On" at bounding box center [1111, 228] width 181 height 20
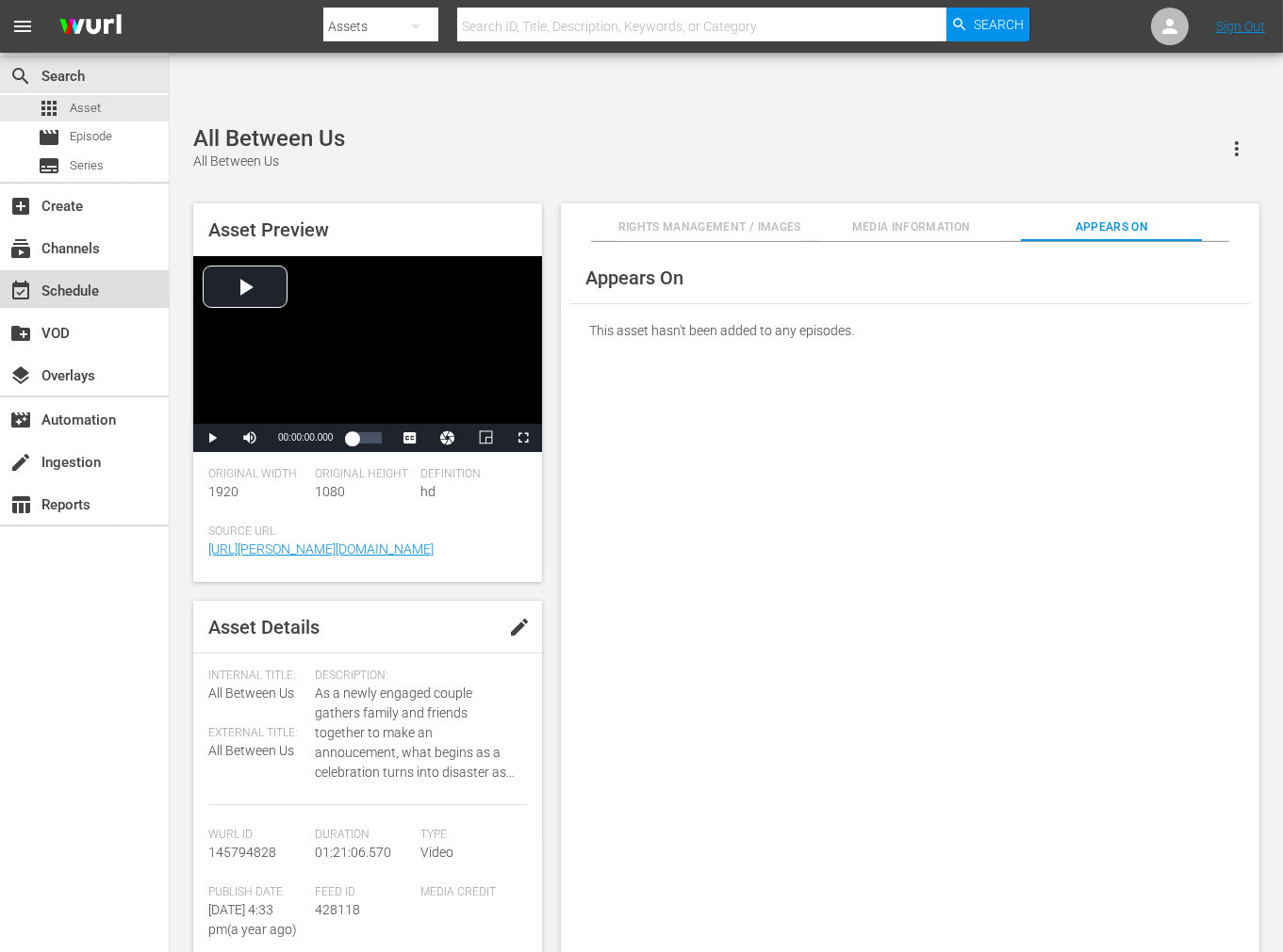
click at [69, 297] on div "event_available Schedule" at bounding box center [53, 287] width 106 height 17
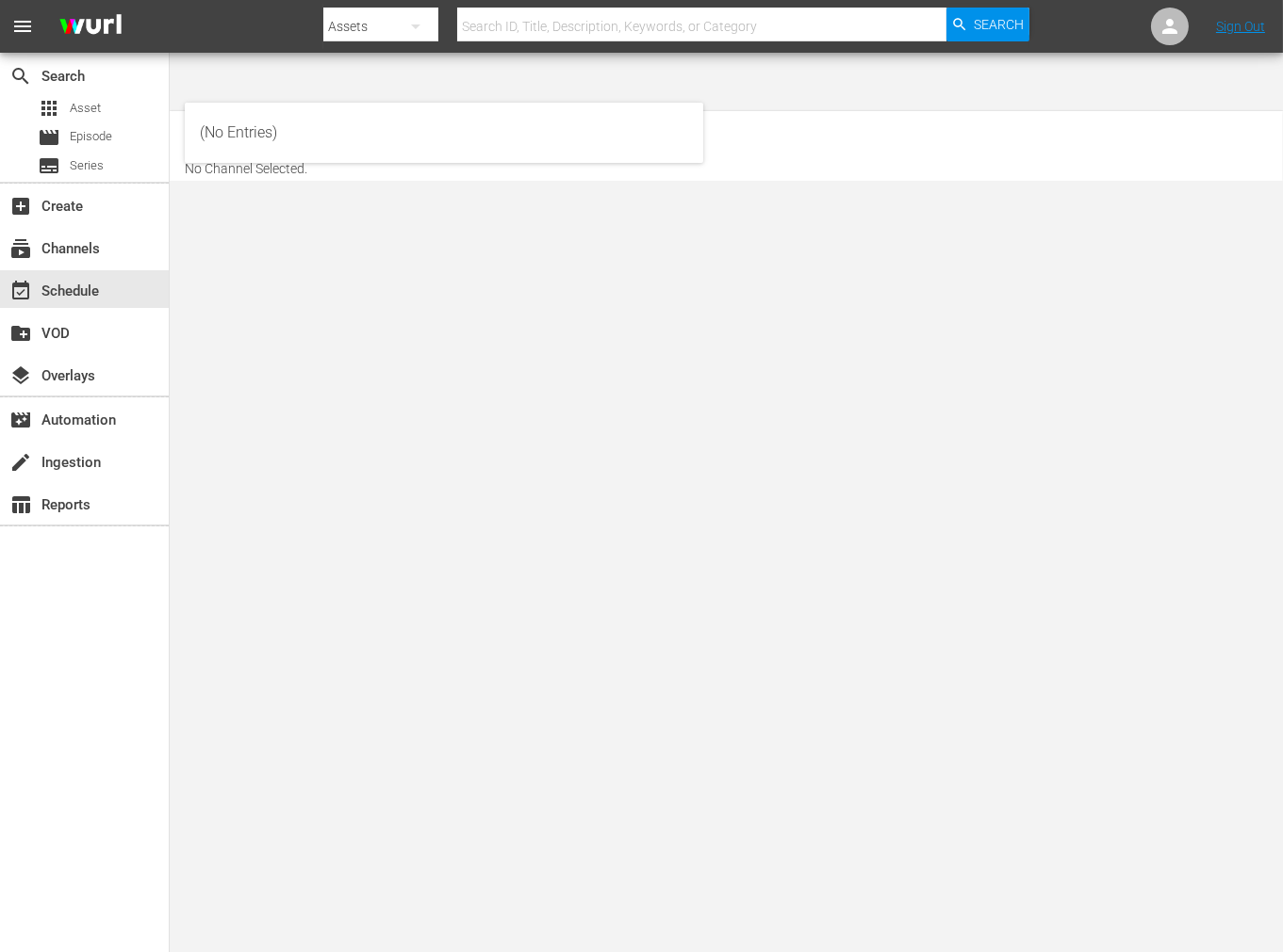
click at [308, 116] on input "text" at bounding box center [305, 139] width 242 height 45
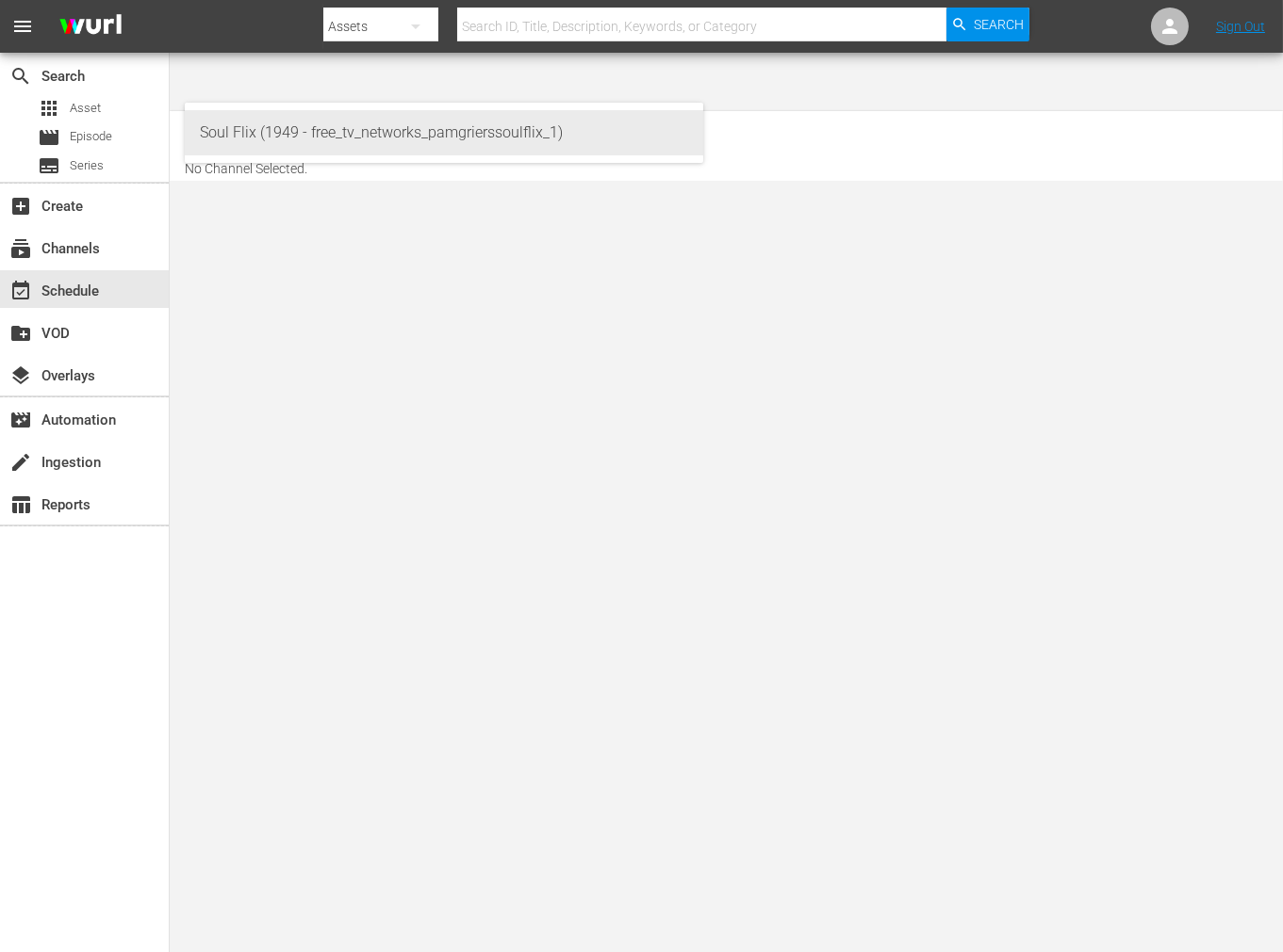
click at [284, 130] on div "Soul Flix (1949 - free_tv_networks_pamgrierssoulflix_1)" at bounding box center [443, 133] width 488 height 45
type input "Soul Flix (1949 - free_tv_networks_pamgrierssoulflix_1)"
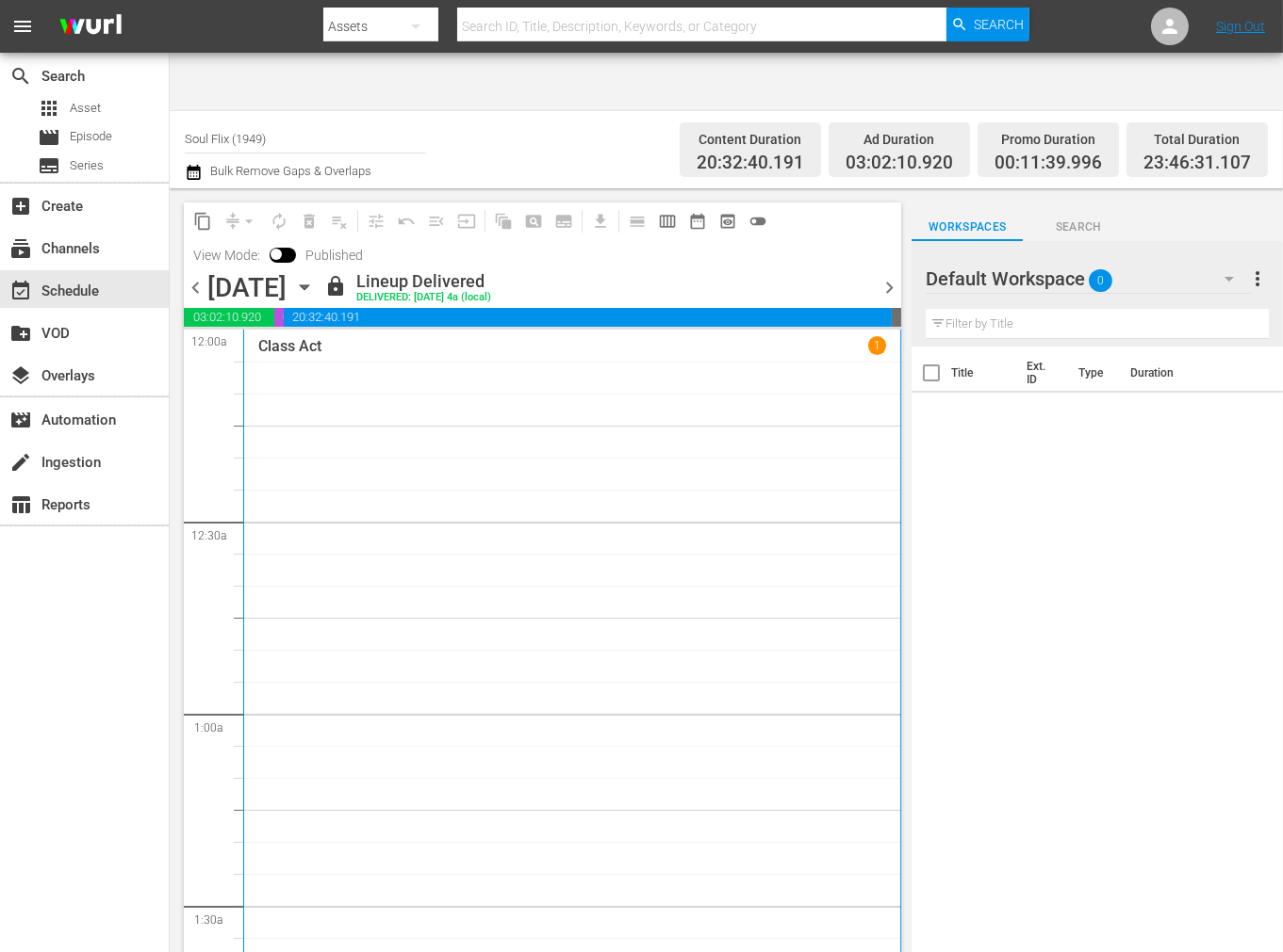
click at [320, 272] on div "Wednesday, September 3rd September 3rd" at bounding box center [263, 287] width 112 height 31
click at [308, 285] on icon "button" at bounding box center [303, 287] width 9 height 5
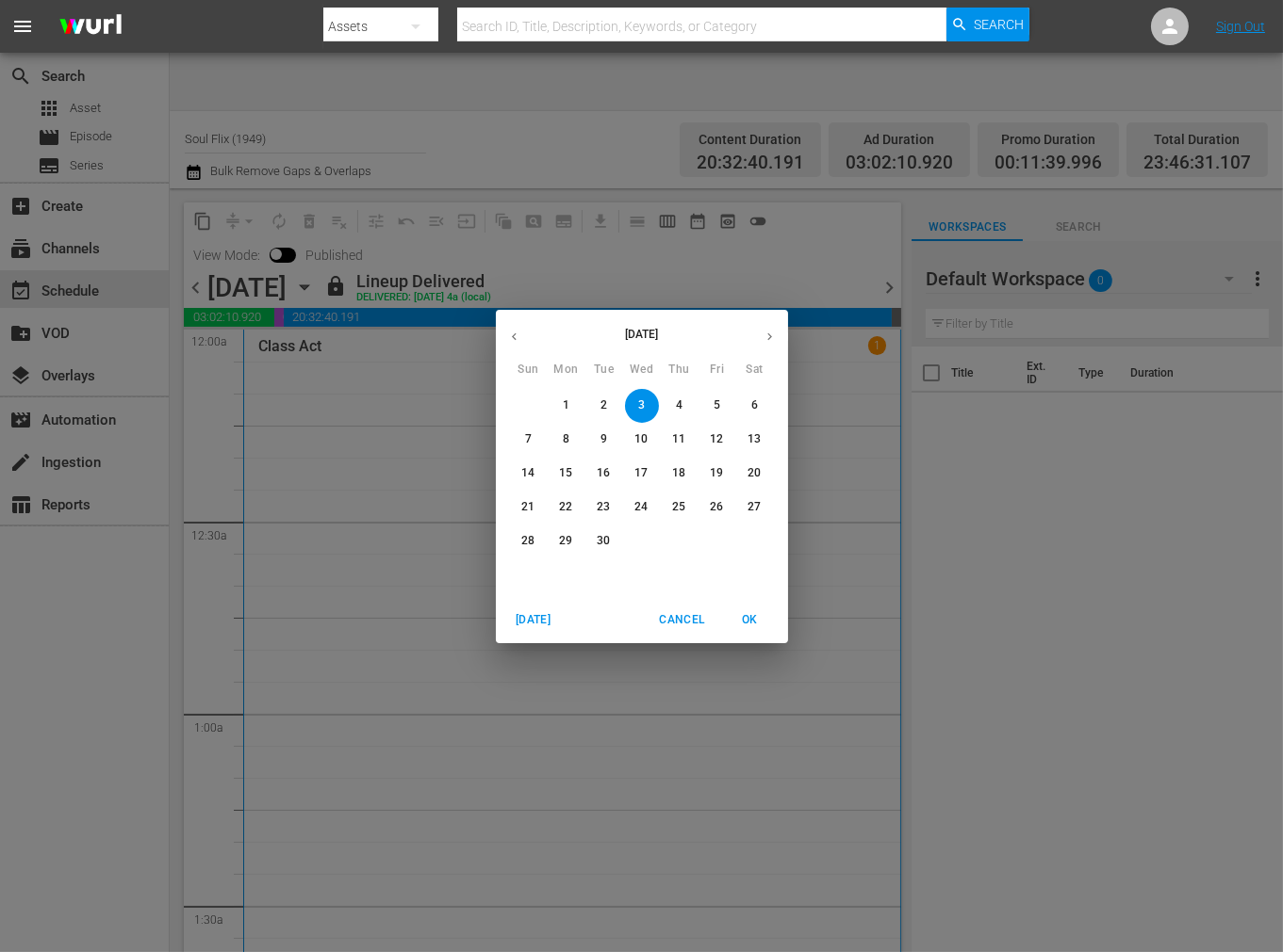
click at [570, 434] on span "8" at bounding box center [566, 439] width 34 height 16
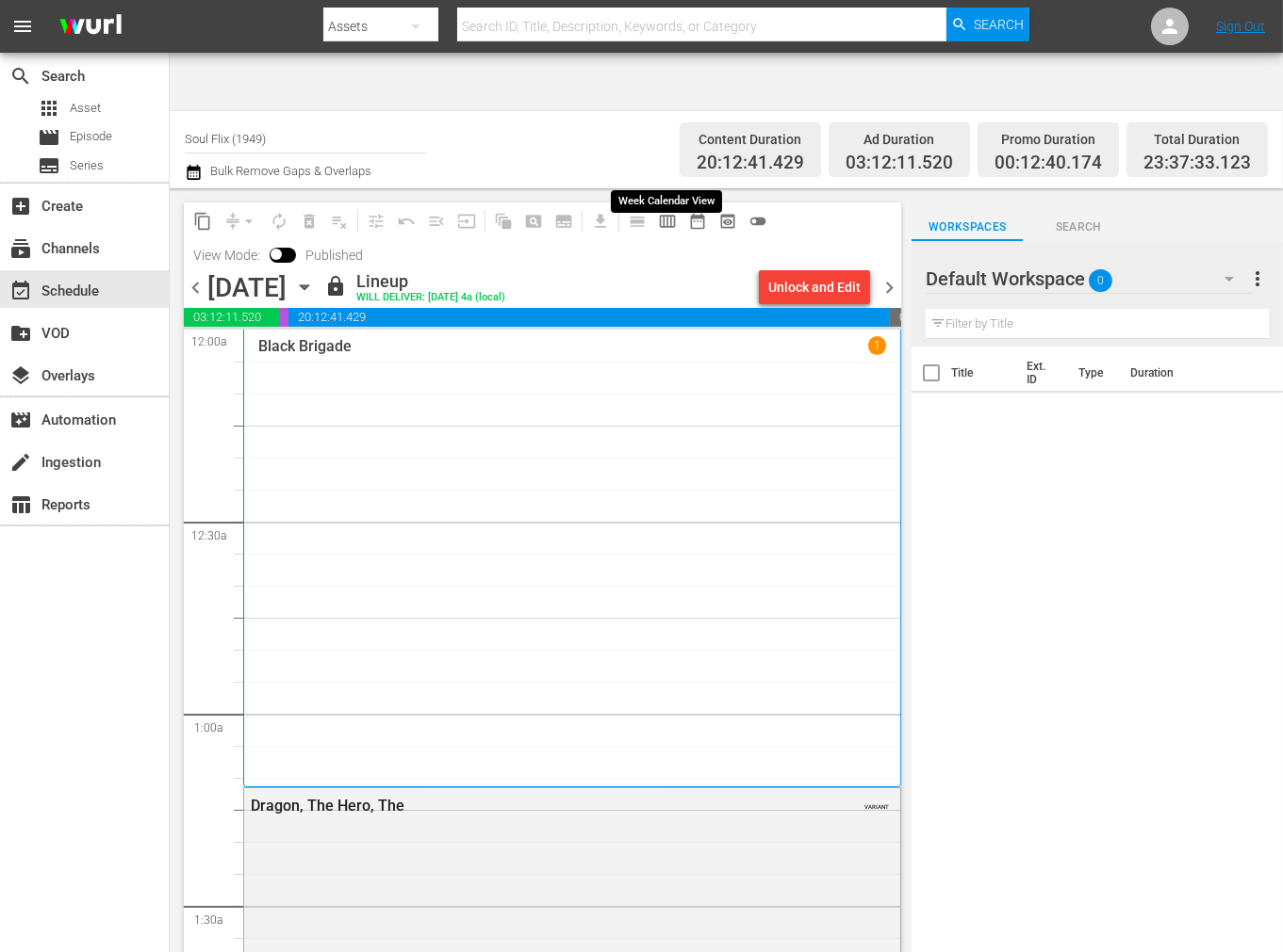
click at [669, 212] on span "calendar_view_week_outlined" at bounding box center [667, 221] width 19 height 19
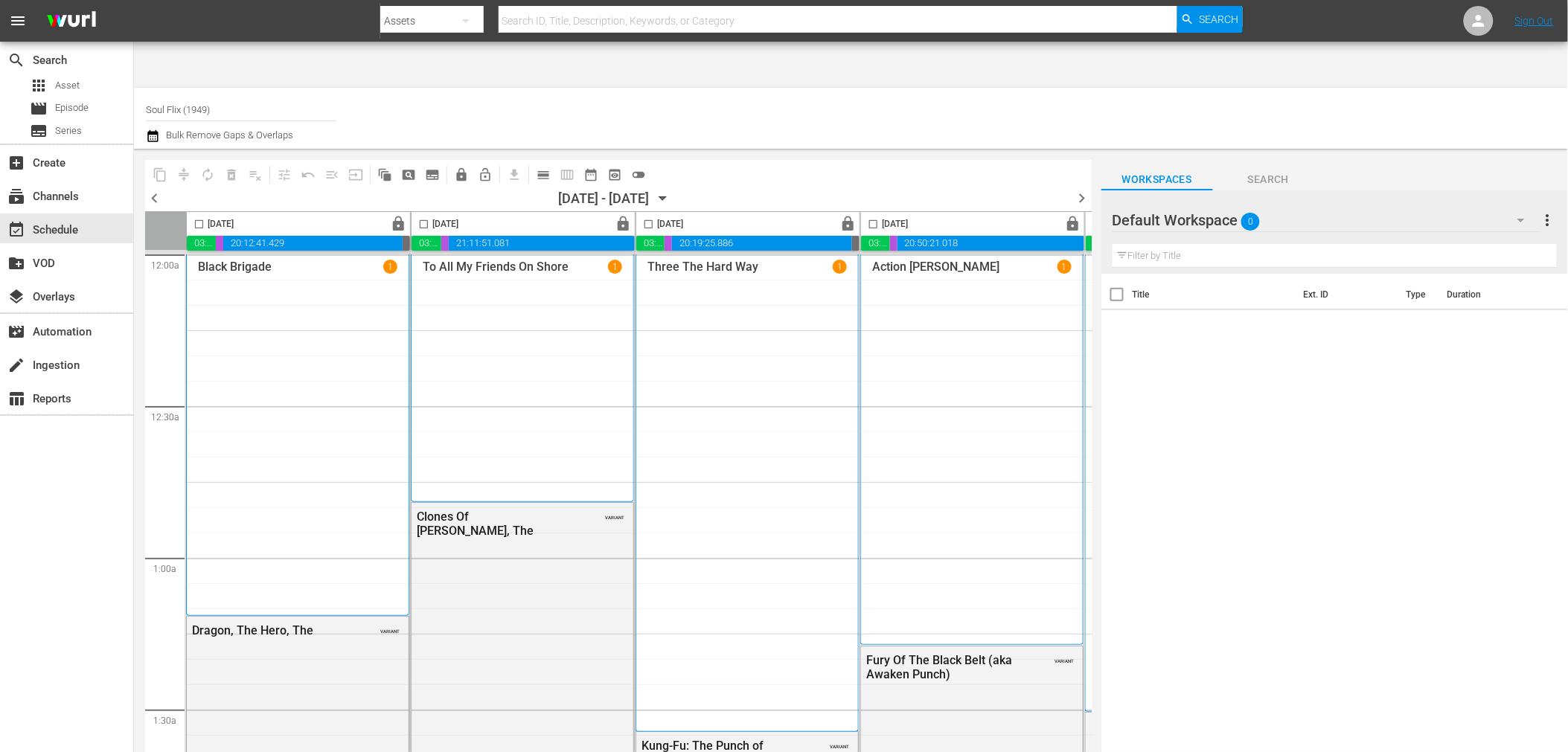
click at [244, 259] on p "Black Brigade" at bounding box center [234, 266] width 73 height 14
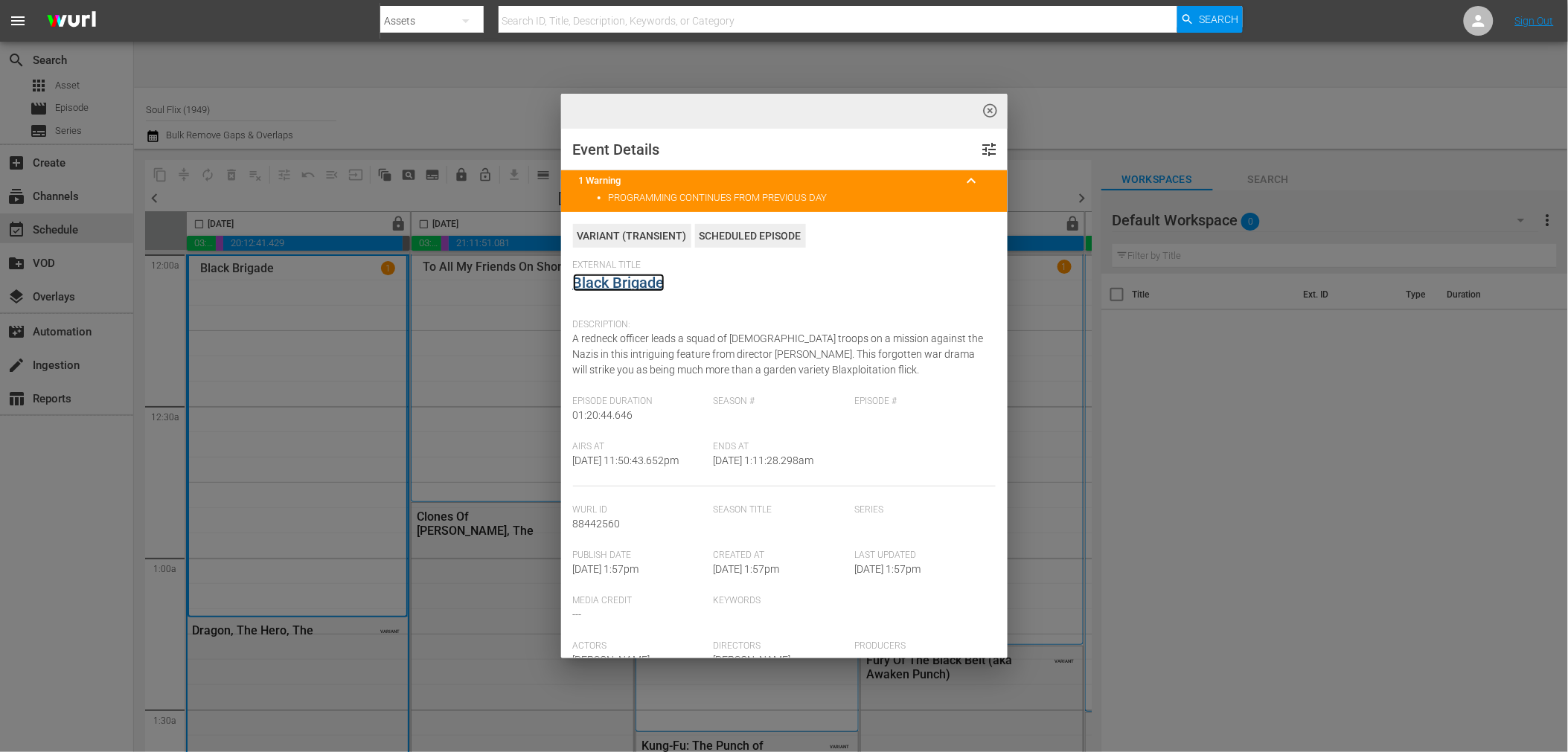
click at [608, 284] on link "Black Brigade" at bounding box center [619, 283] width 92 height 18
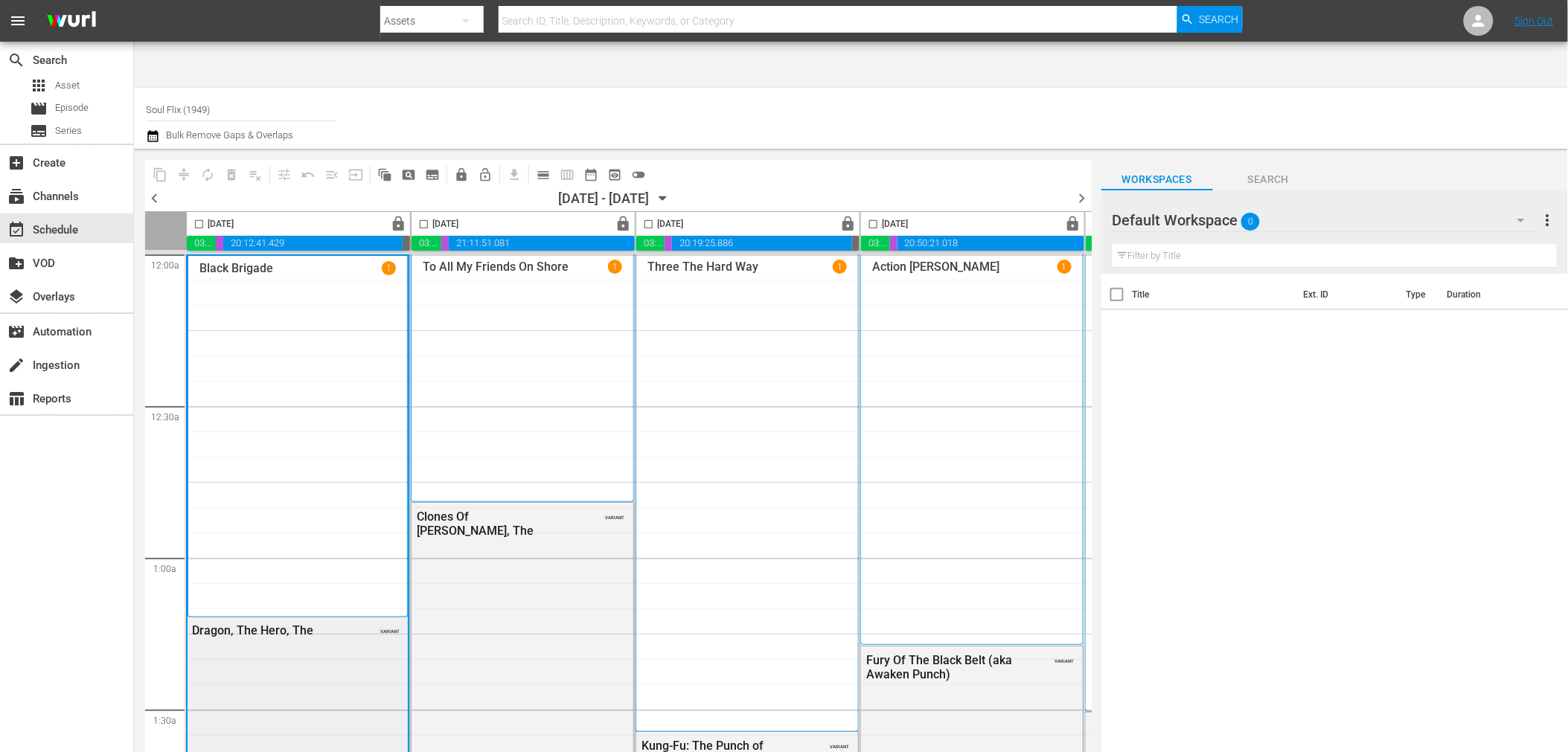
click at [249, 624] on div "Dragon, The Hero, The" at bounding box center [265, 631] width 146 height 14
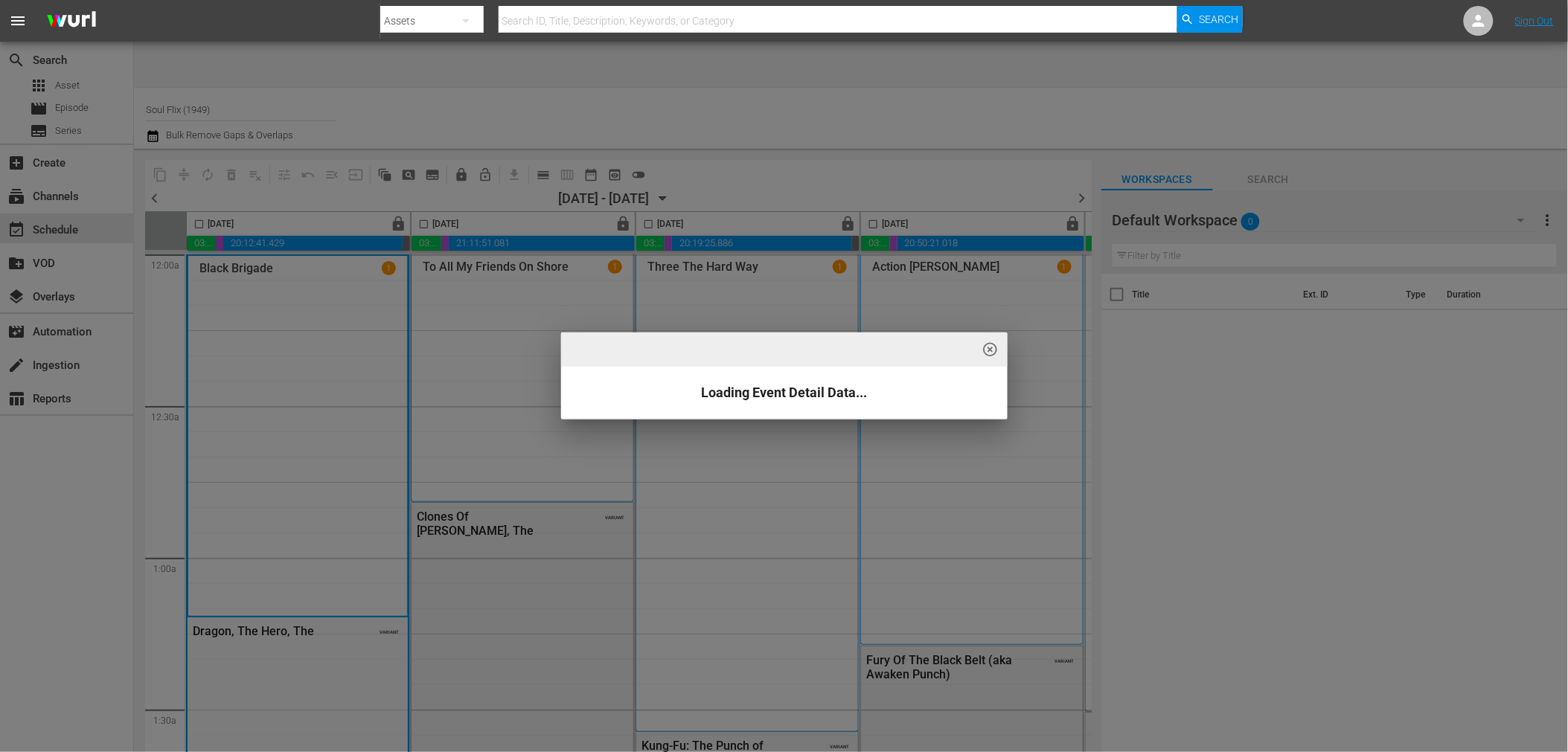
click at [690, 511] on div "highlight_off_icon Loading Event Detail Data..." at bounding box center [784, 376] width 1568 height 752
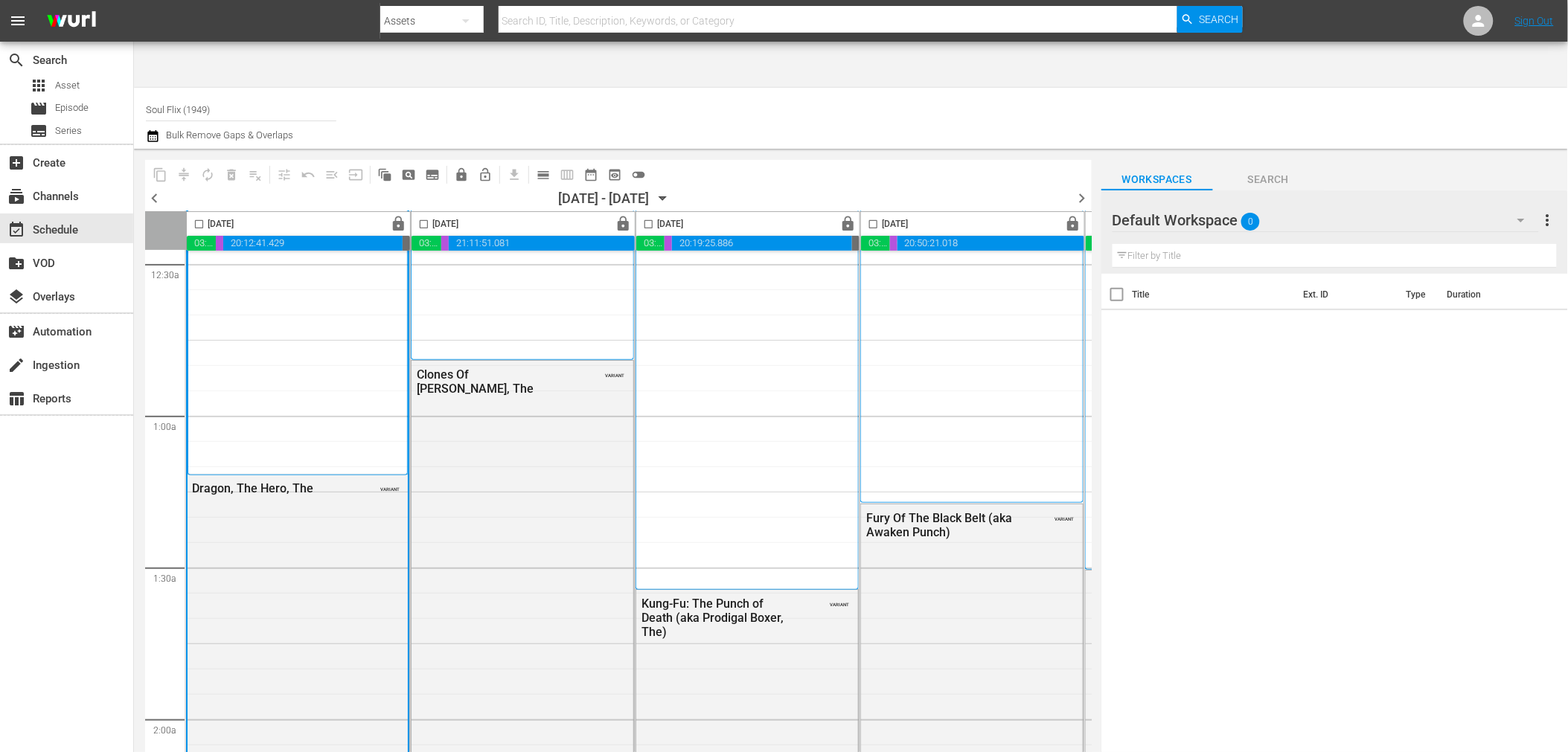
scroll to position [248, 0]
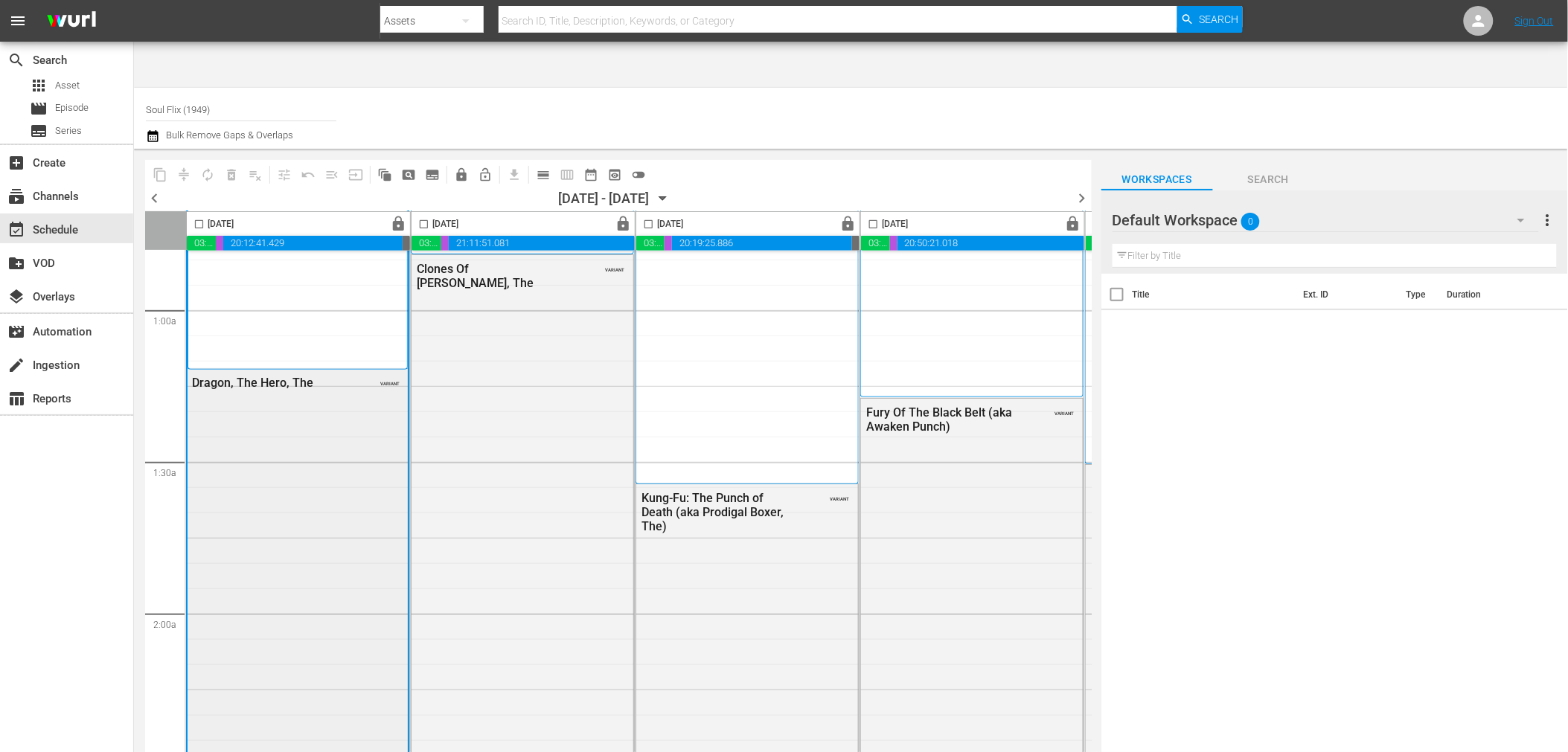
click at [253, 376] on div "Dragon, The Hero, The" at bounding box center [265, 383] width 146 height 14
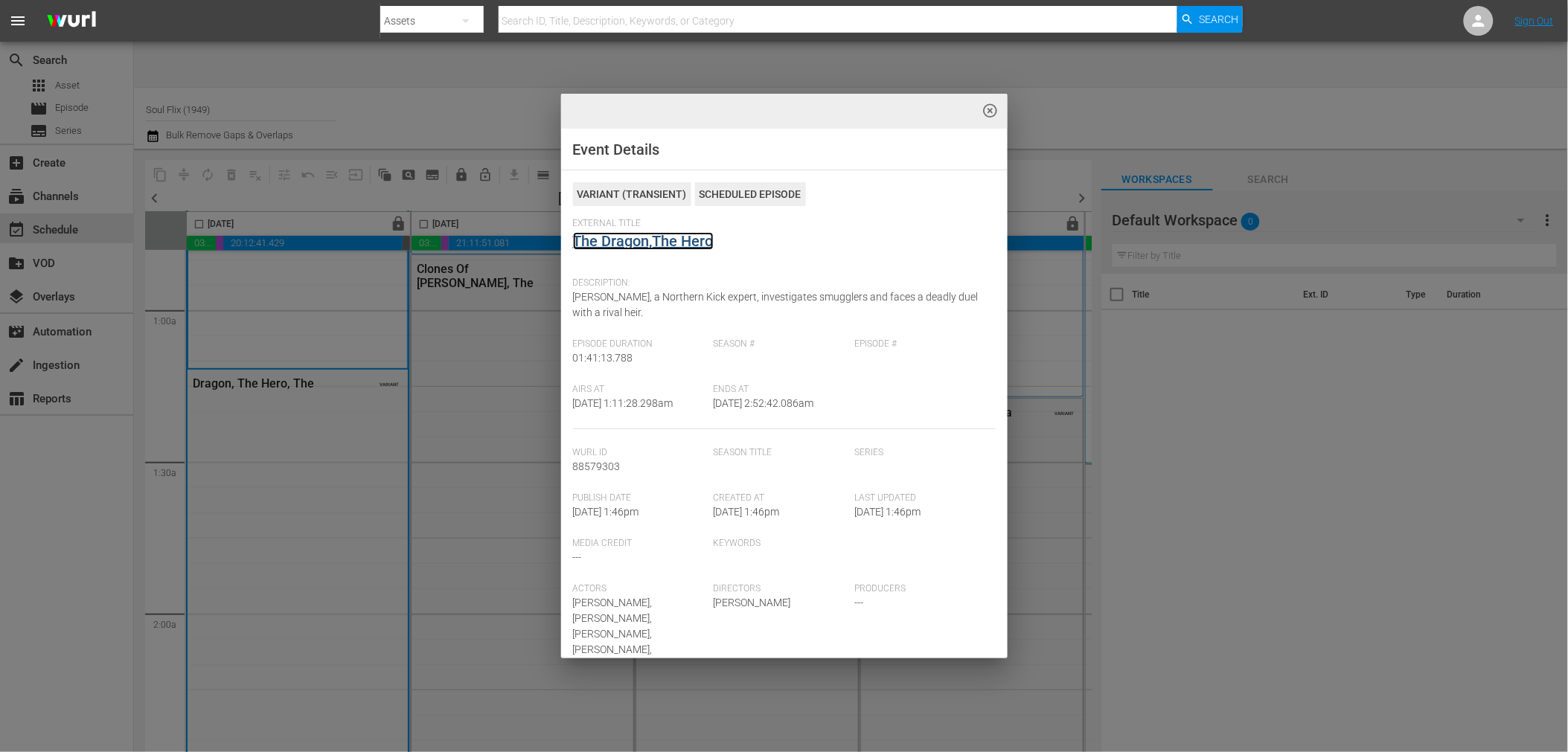
click at [660, 244] on link "The Dragon,The Hero" at bounding box center [643, 241] width 141 height 18
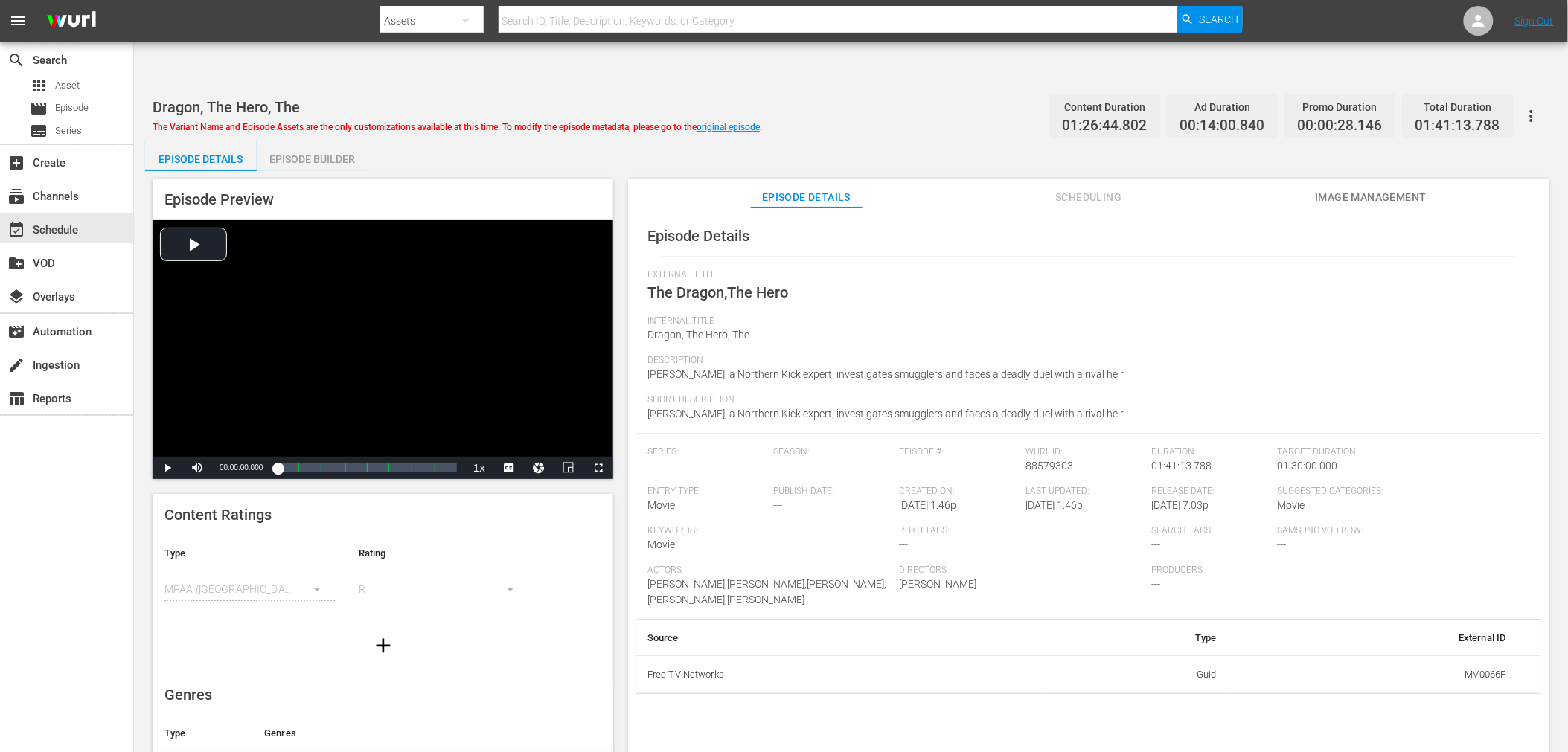
click at [911, 188] on span "Image Management" at bounding box center [1371, 198] width 112 height 19
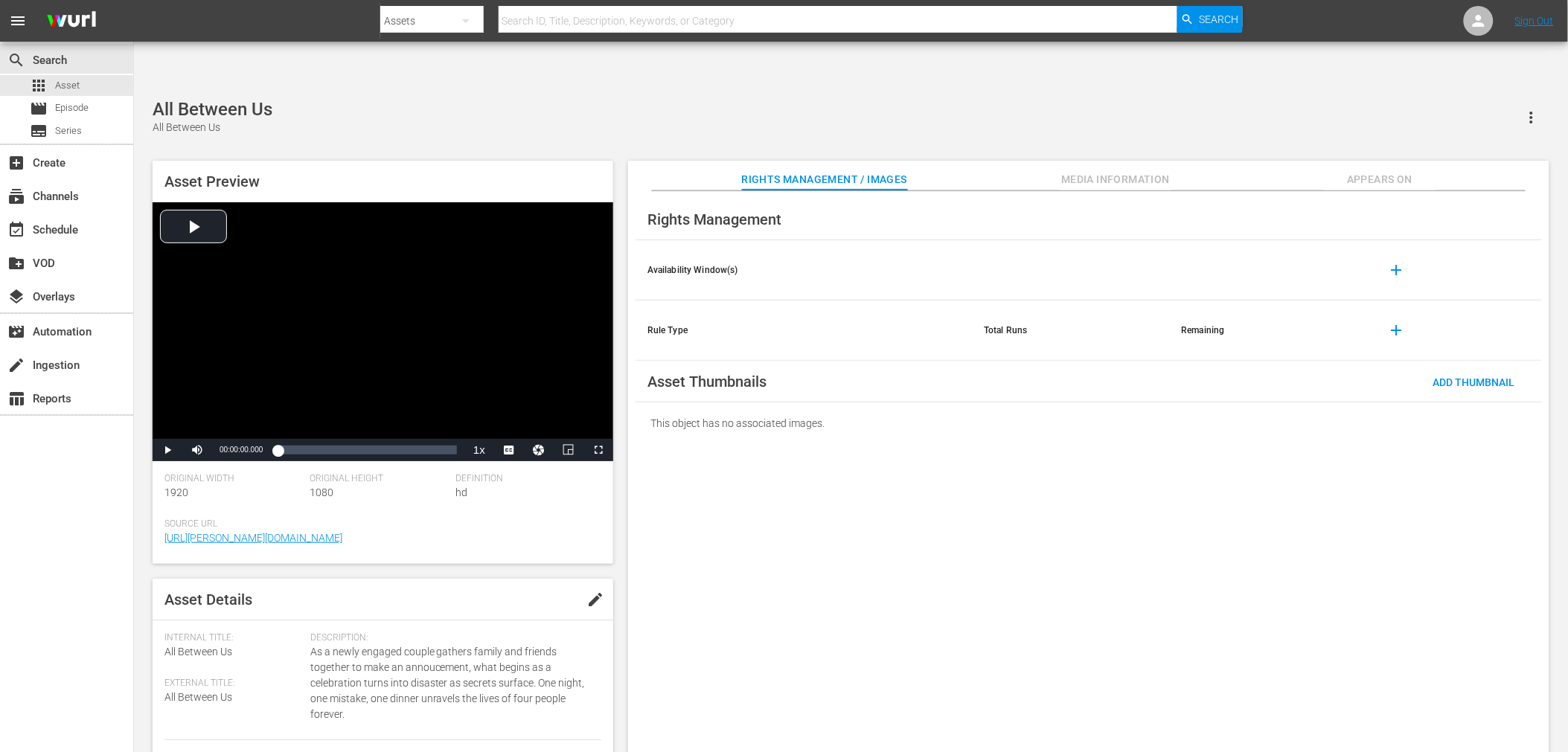
click at [1013, 109] on icon "button" at bounding box center [1532, 117] width 18 height 18
click at [1013, 456] on div "Rights Management Availability Window(s) add Rule Type Total Runs Remaining add…" at bounding box center [1088, 484] width 921 height 585
click at [1013, 161] on button "Media Information" at bounding box center [1115, 175] width 112 height 30
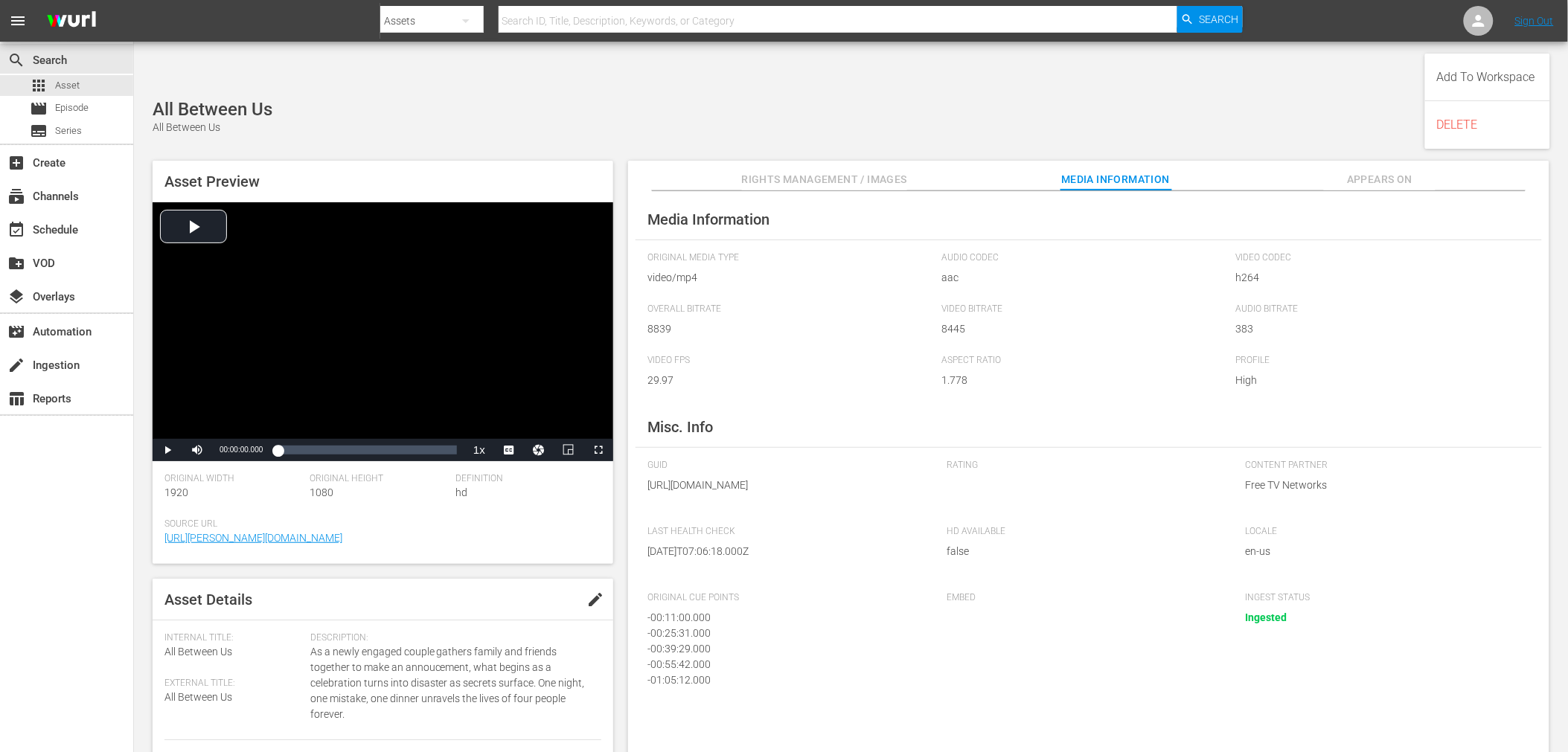
click at [1013, 171] on span "Appears On" at bounding box center [1380, 180] width 112 height 19
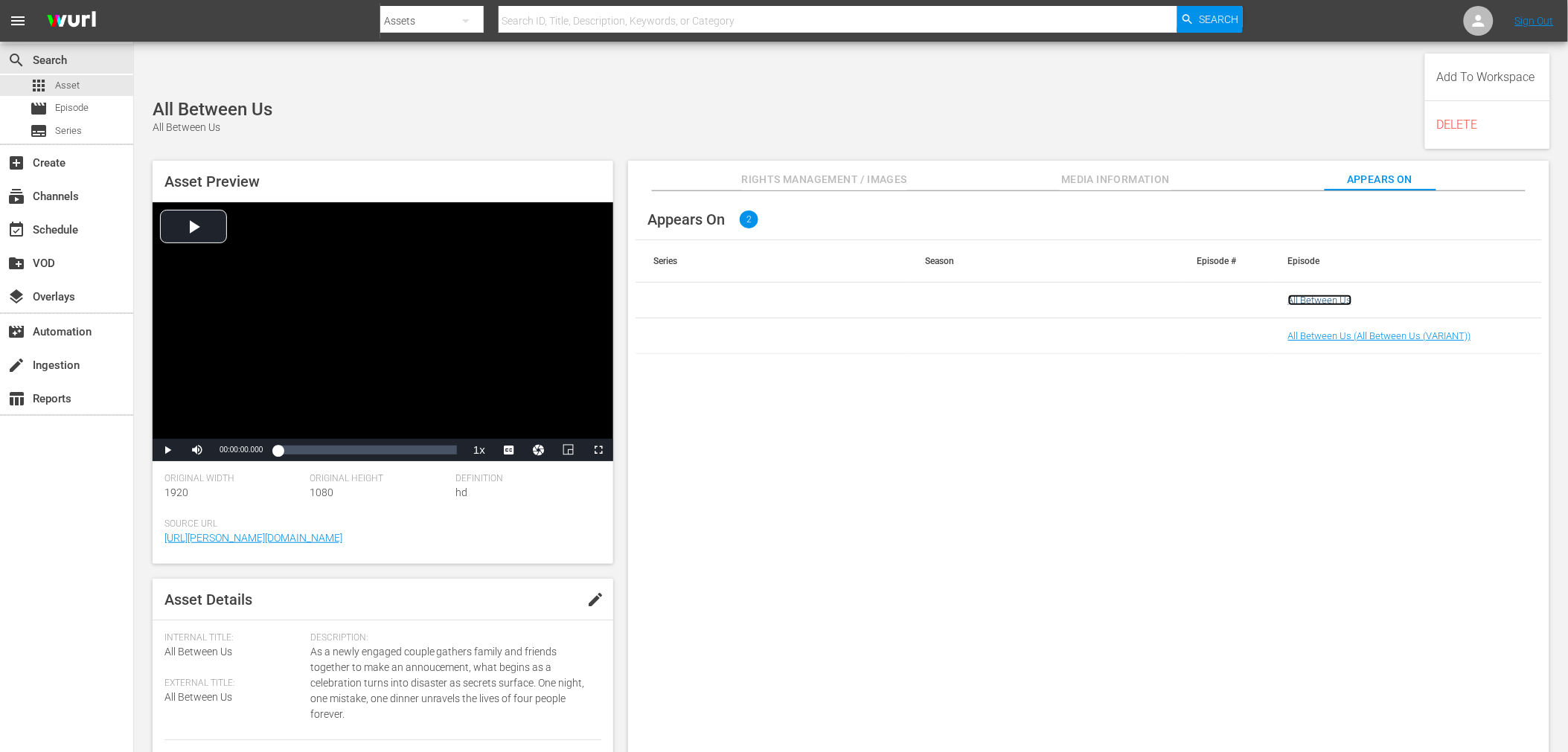
click at [1013, 295] on link "All Between Us" at bounding box center [1320, 300] width 64 height 11
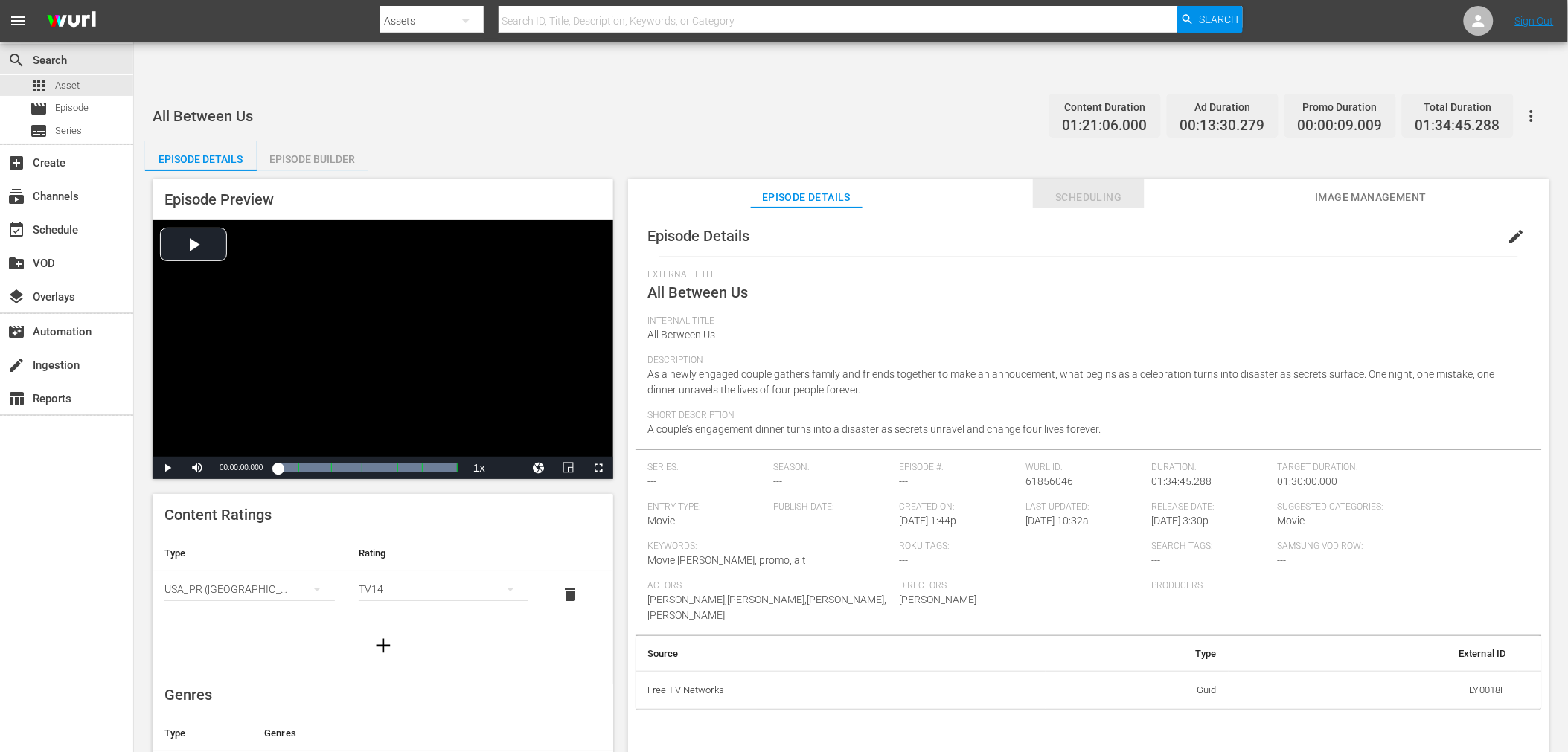
click at [1013, 188] on span "Scheduling" at bounding box center [1089, 198] width 112 height 19
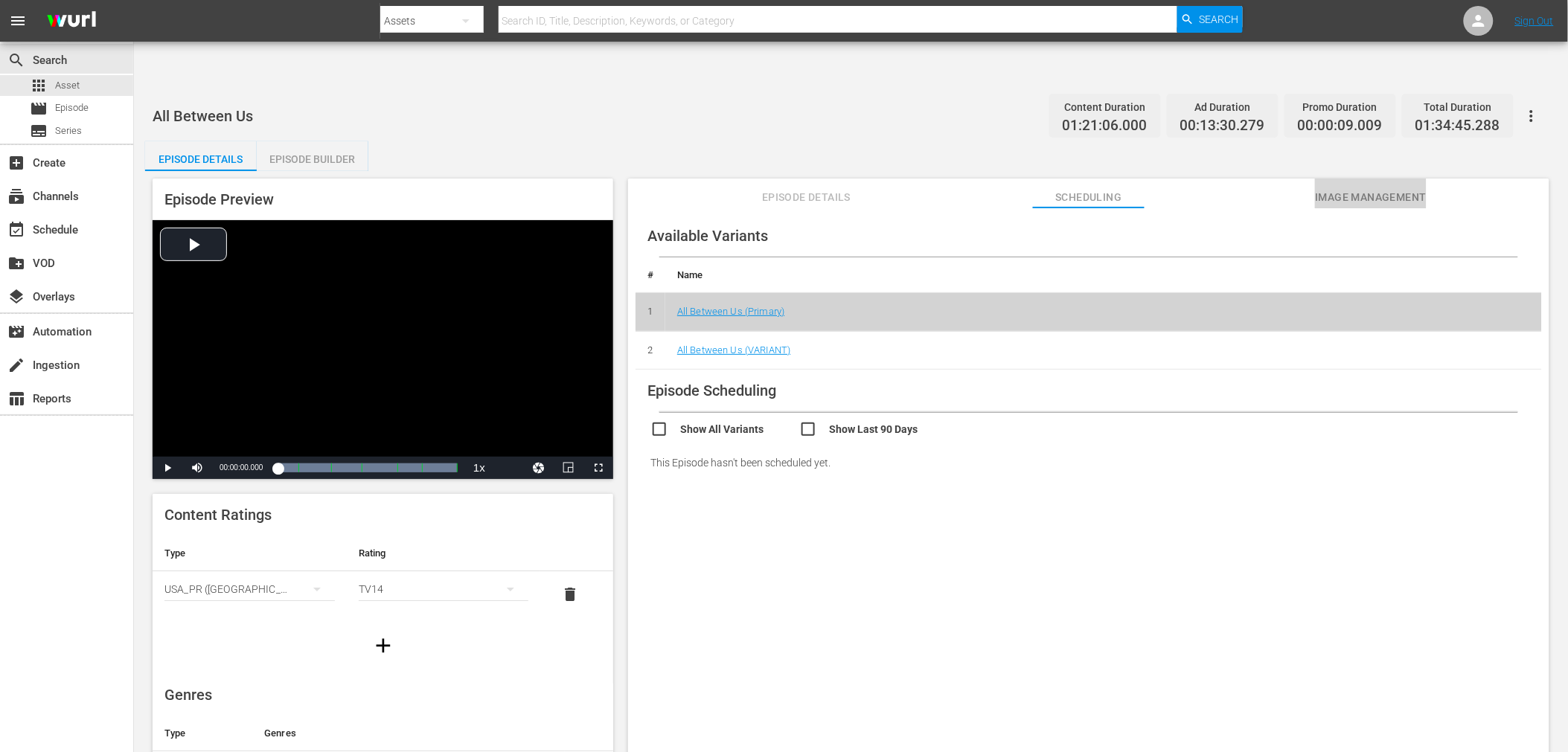
click at [1013, 188] on span "Image Management" at bounding box center [1371, 198] width 112 height 19
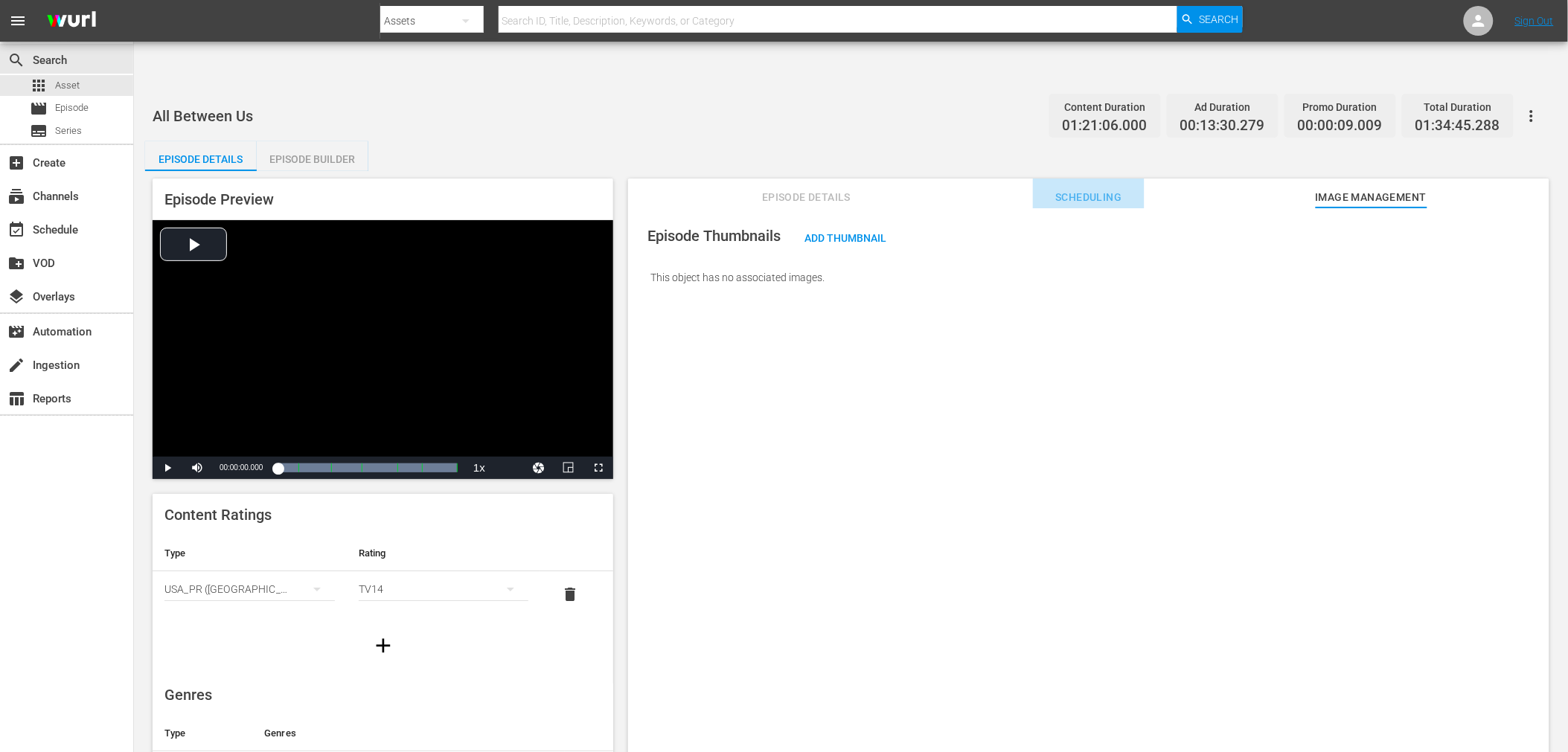
click at [1013, 188] on span "Scheduling" at bounding box center [1089, 198] width 112 height 19
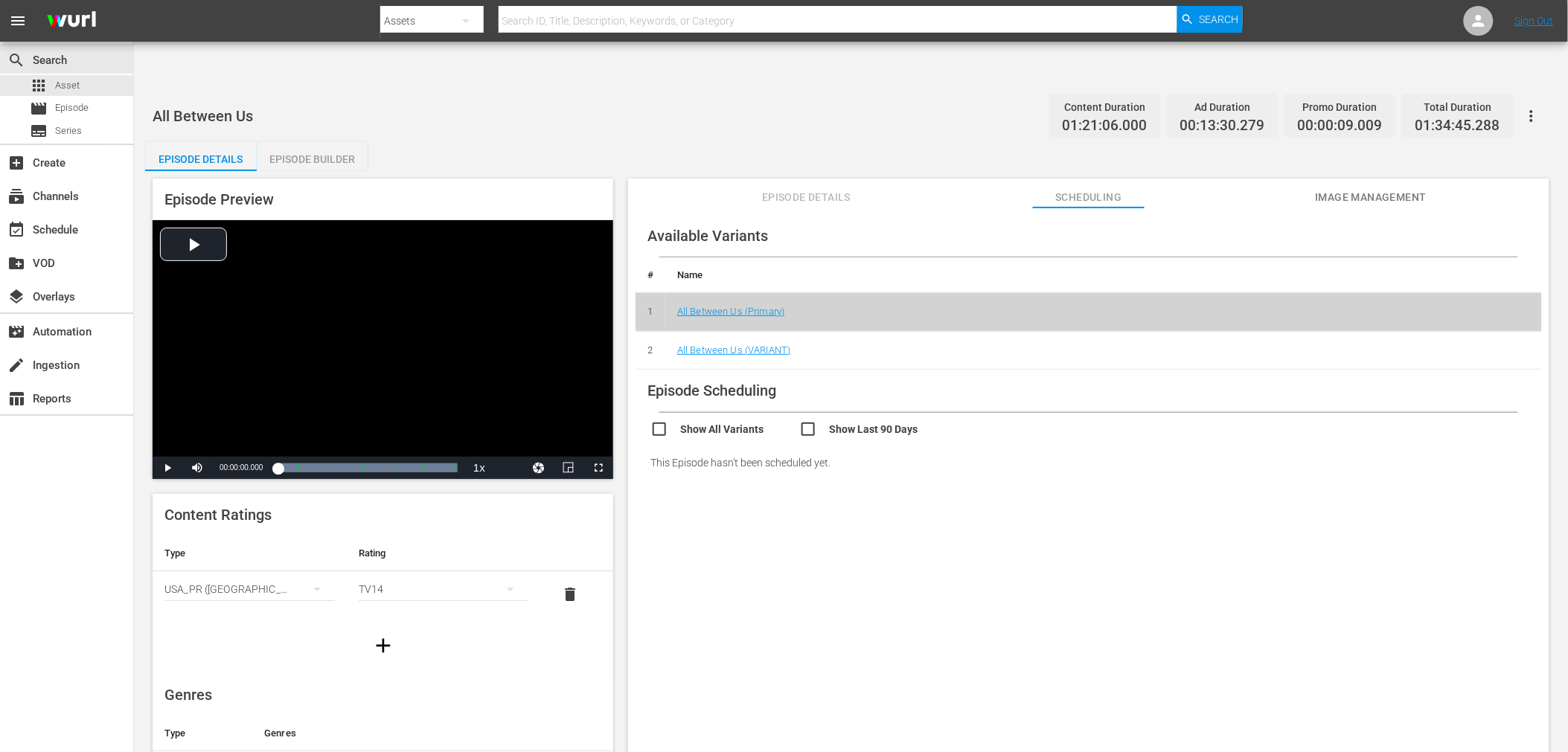
click at [877, 480] on div "Available Variants # Name 1 All Between Us (Primary) 2 All Between Us (VARIANT)…" at bounding box center [1088, 498] width 921 height 581
click at [1013, 493] on div "Available Variants # Name 1 All Between Us (Primary) 2 All Between Us (VARIANT)…" at bounding box center [1088, 498] width 921 height 581
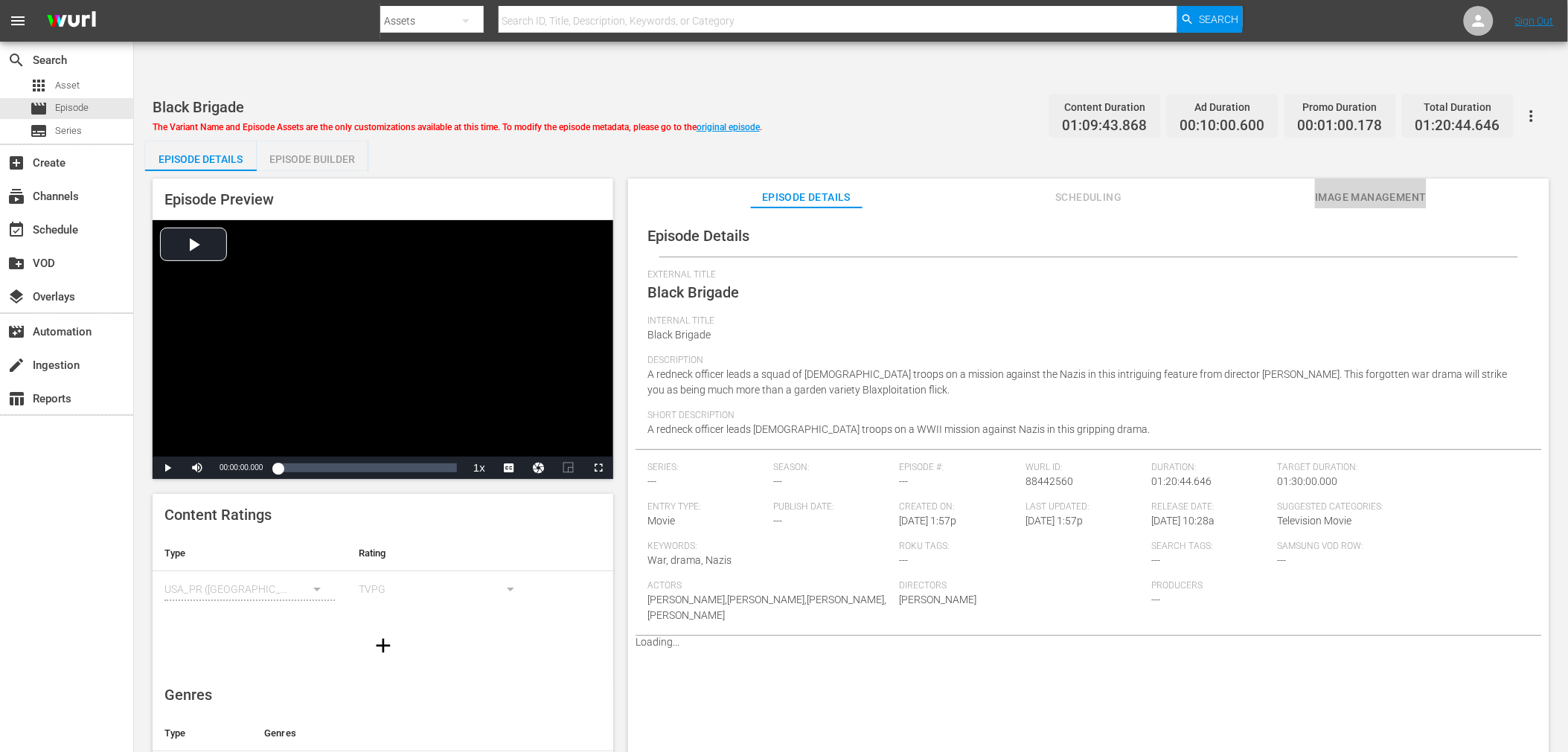
click at [1357, 188] on span "Image Management" at bounding box center [1371, 198] width 112 height 19
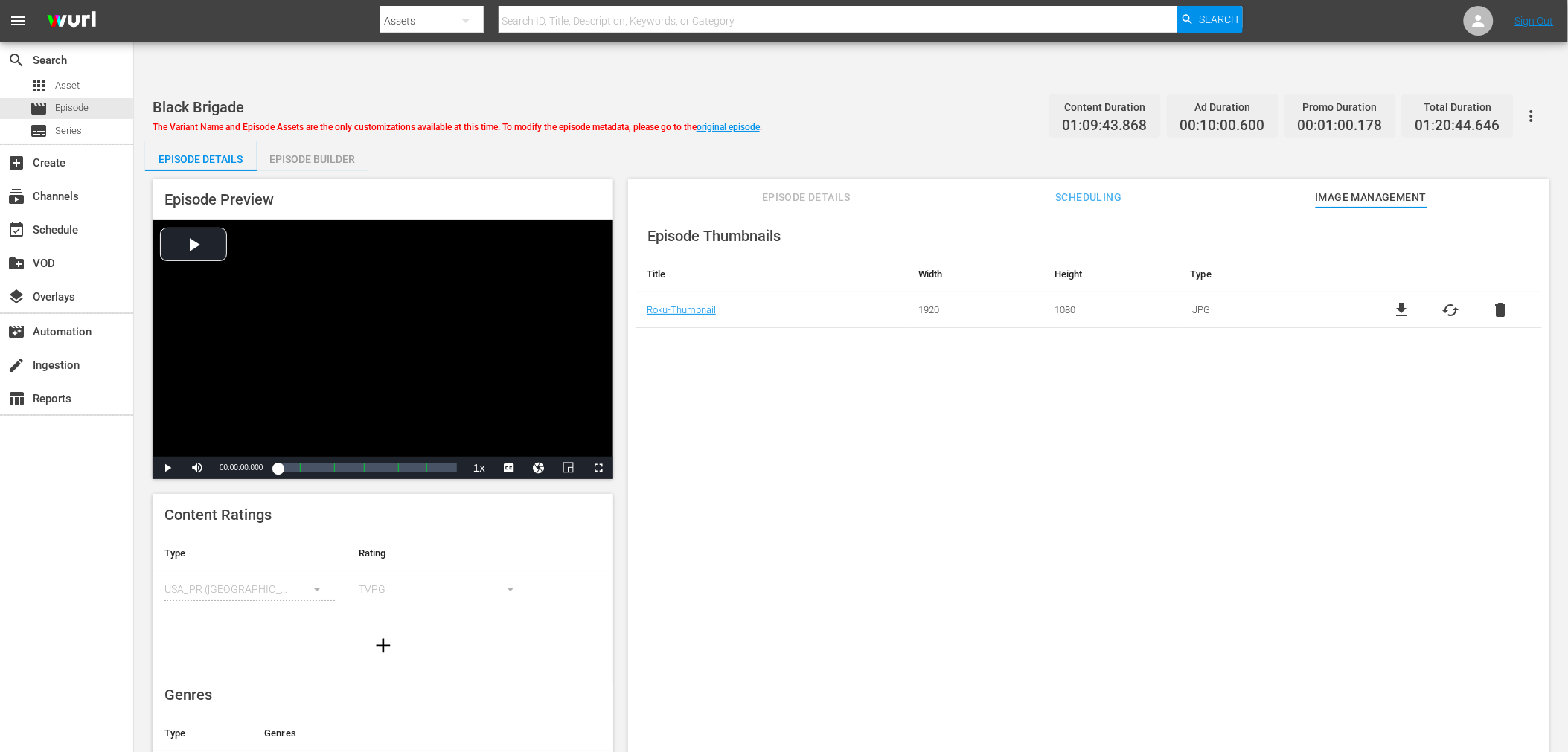
click at [911, 477] on div "Episode Thumbnails Title Width Height Type Roku-Thumbnail 1920 1080 .JPG file_d…" at bounding box center [1088, 498] width 921 height 581
click at [1089, 188] on span "Scheduling" at bounding box center [1089, 198] width 112 height 19
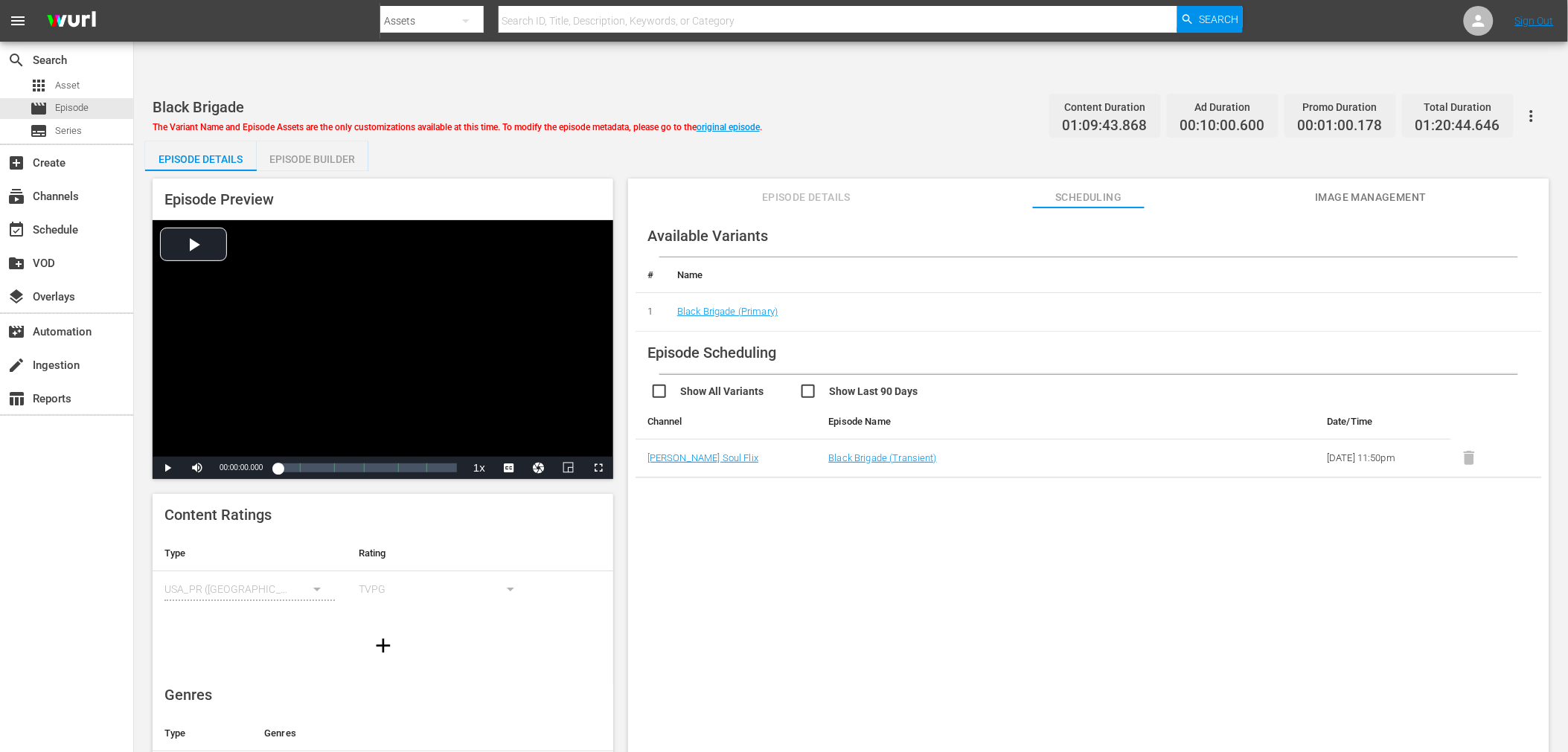
click at [802, 188] on span "Episode Details" at bounding box center [806, 198] width 112 height 19
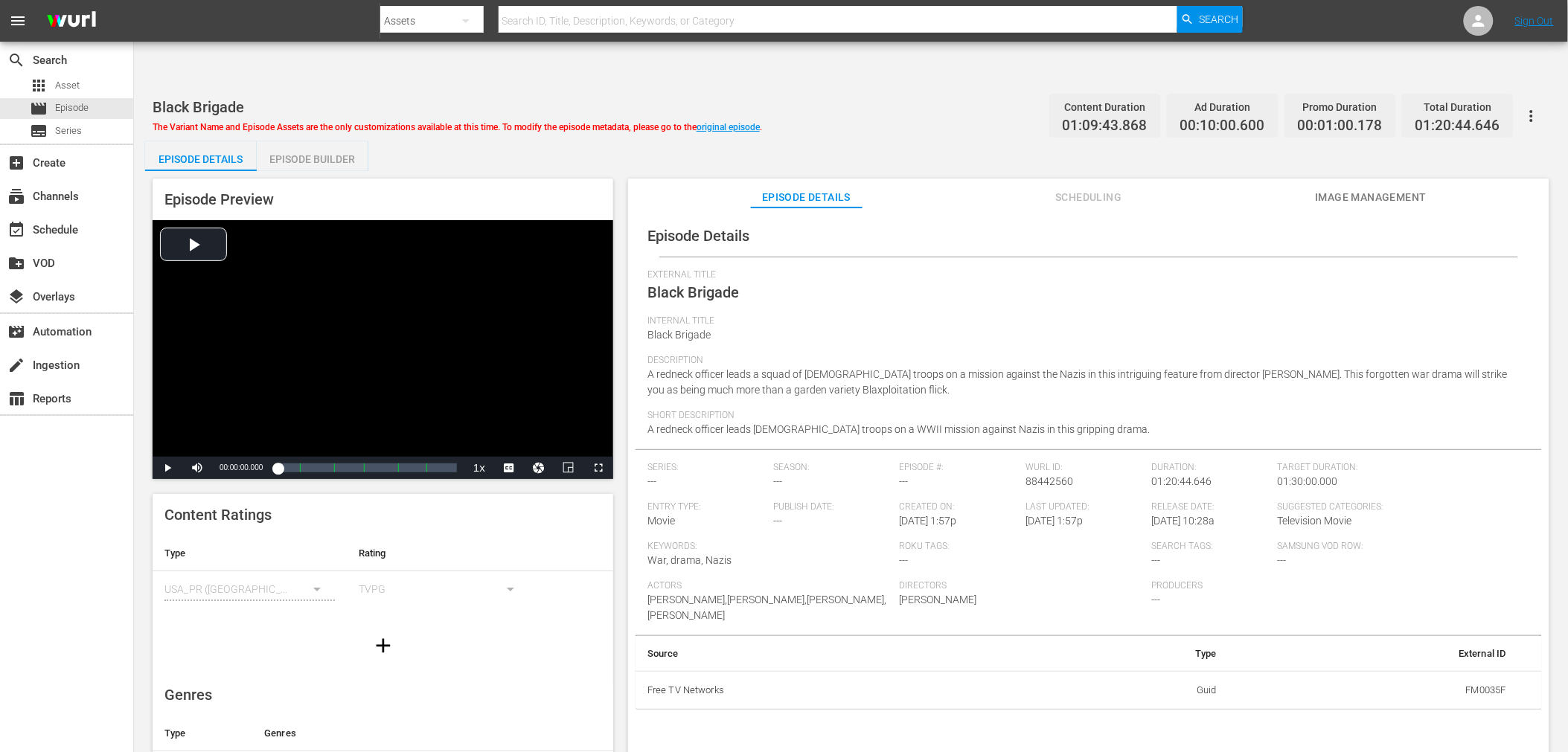
click at [1398, 188] on span "Image Management" at bounding box center [1371, 198] width 112 height 19
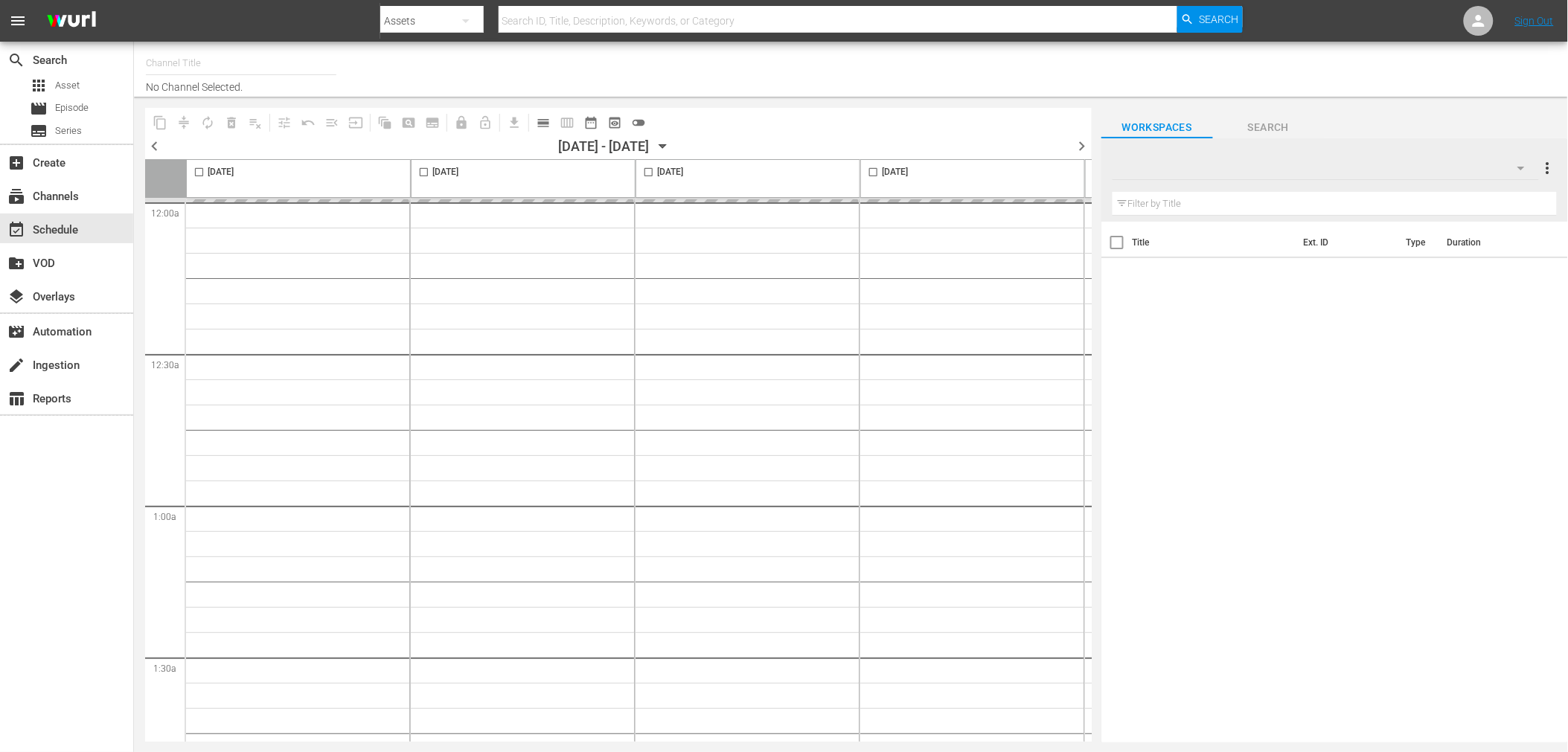
type input "Soul Flix (1949)"
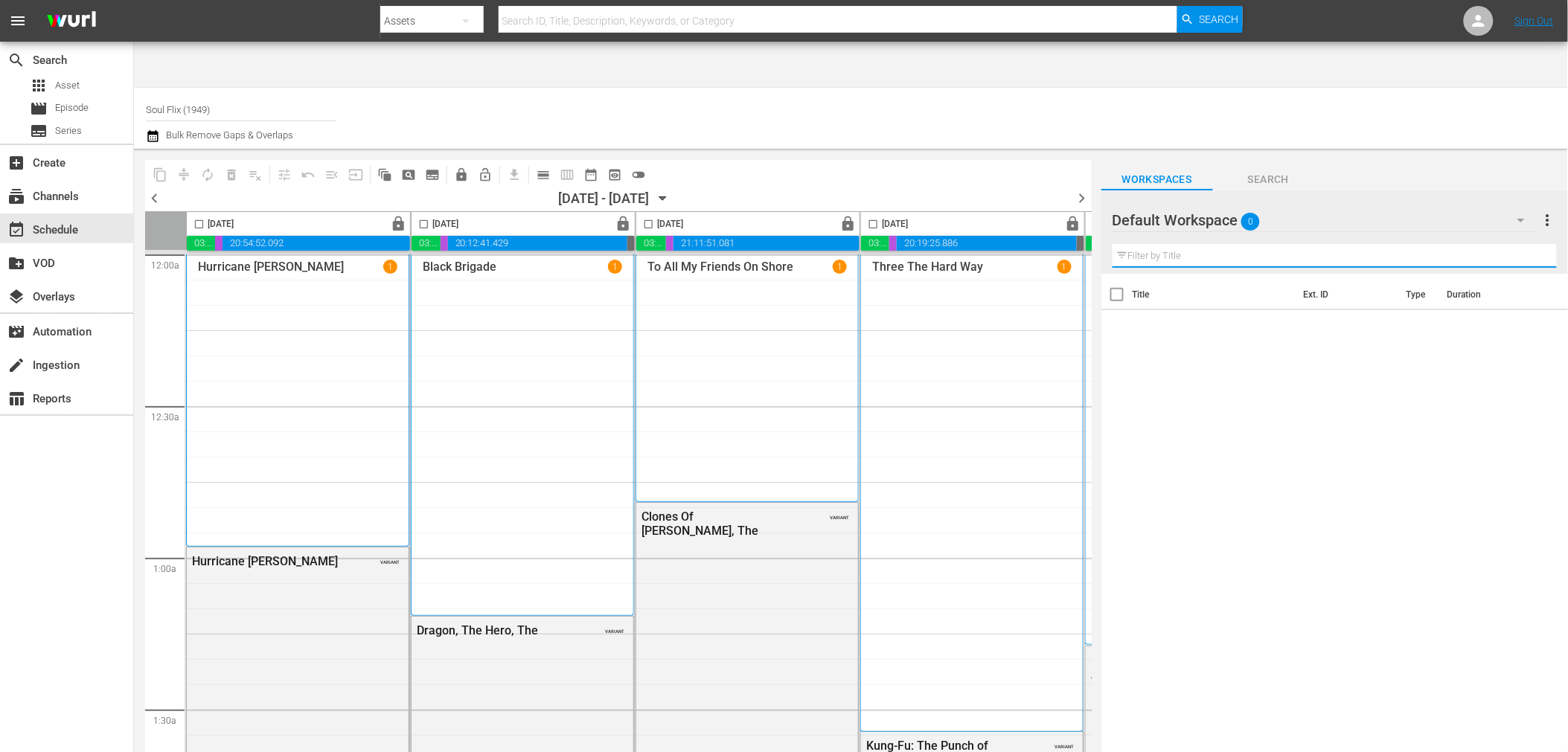
click at [1196, 244] on input "text" at bounding box center [1335, 256] width 444 height 24
click at [453, 259] on p "Black Brigade" at bounding box center [459, 266] width 73 height 14
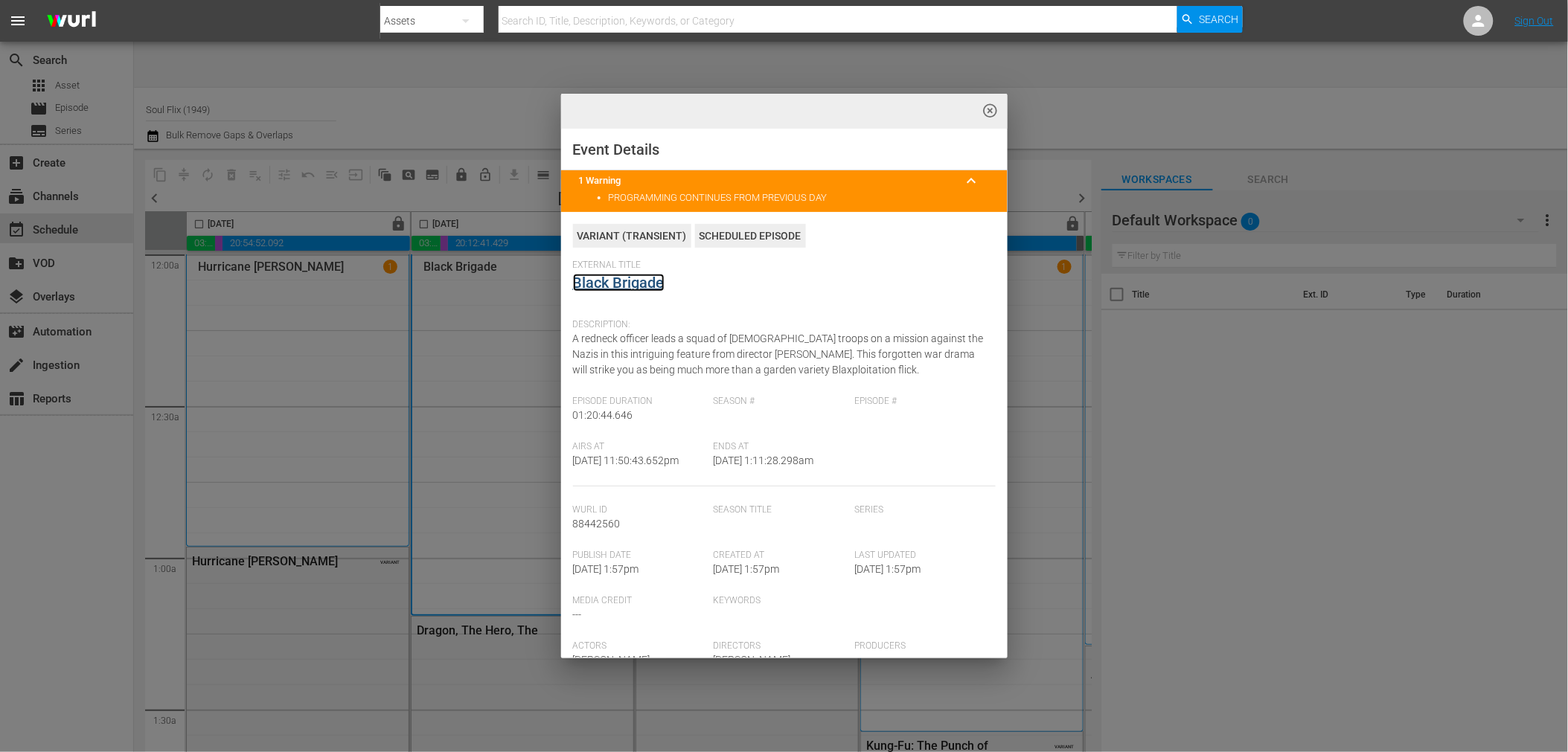
click at [623, 287] on link "Black Brigade" at bounding box center [619, 283] width 92 height 18
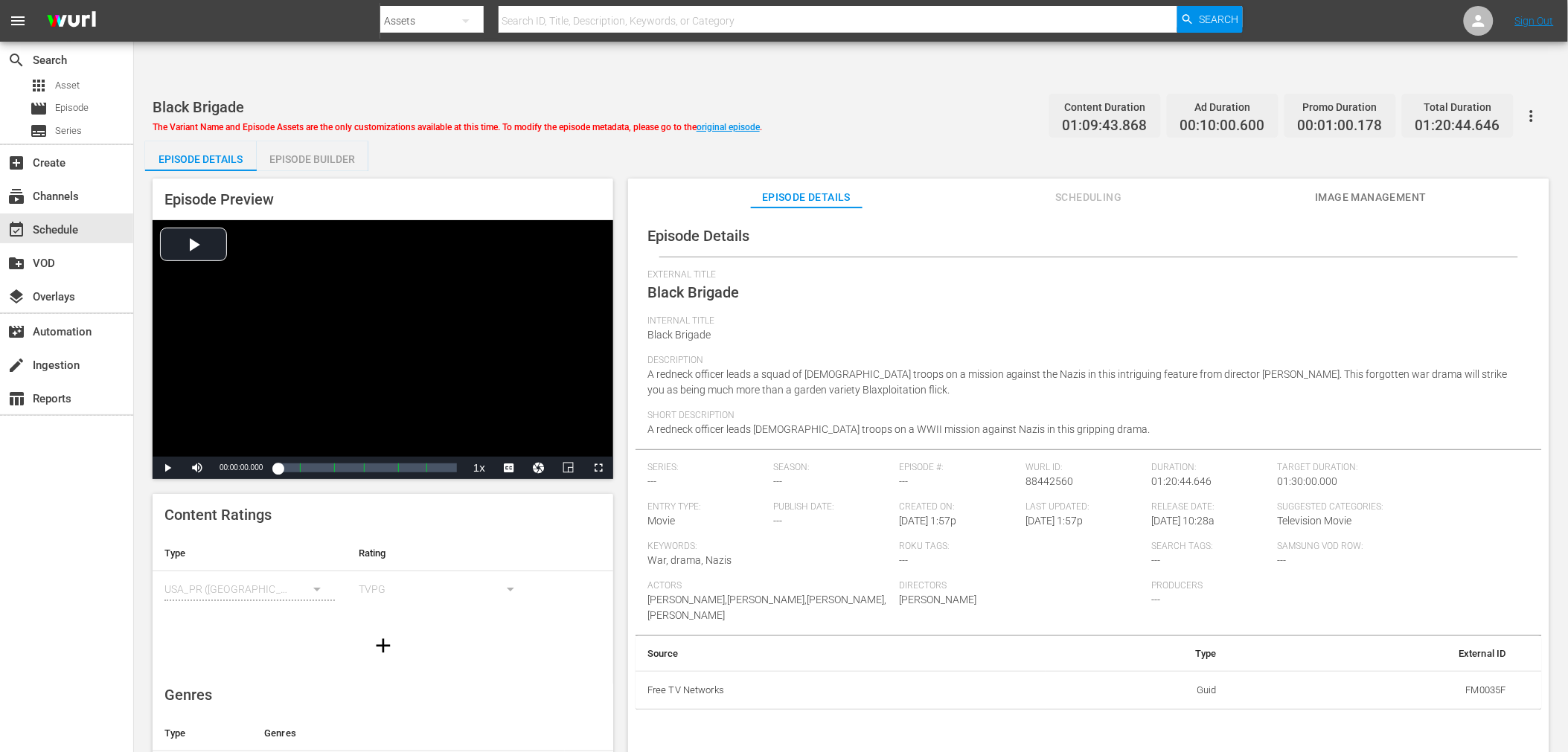
click at [1370, 208] on div "Episode Details External Title Black Brigade Internal Title Black Brigade Descr…" at bounding box center [1088, 498] width 921 height 581
click at [1378, 188] on span "Image Management" at bounding box center [1371, 198] width 112 height 19
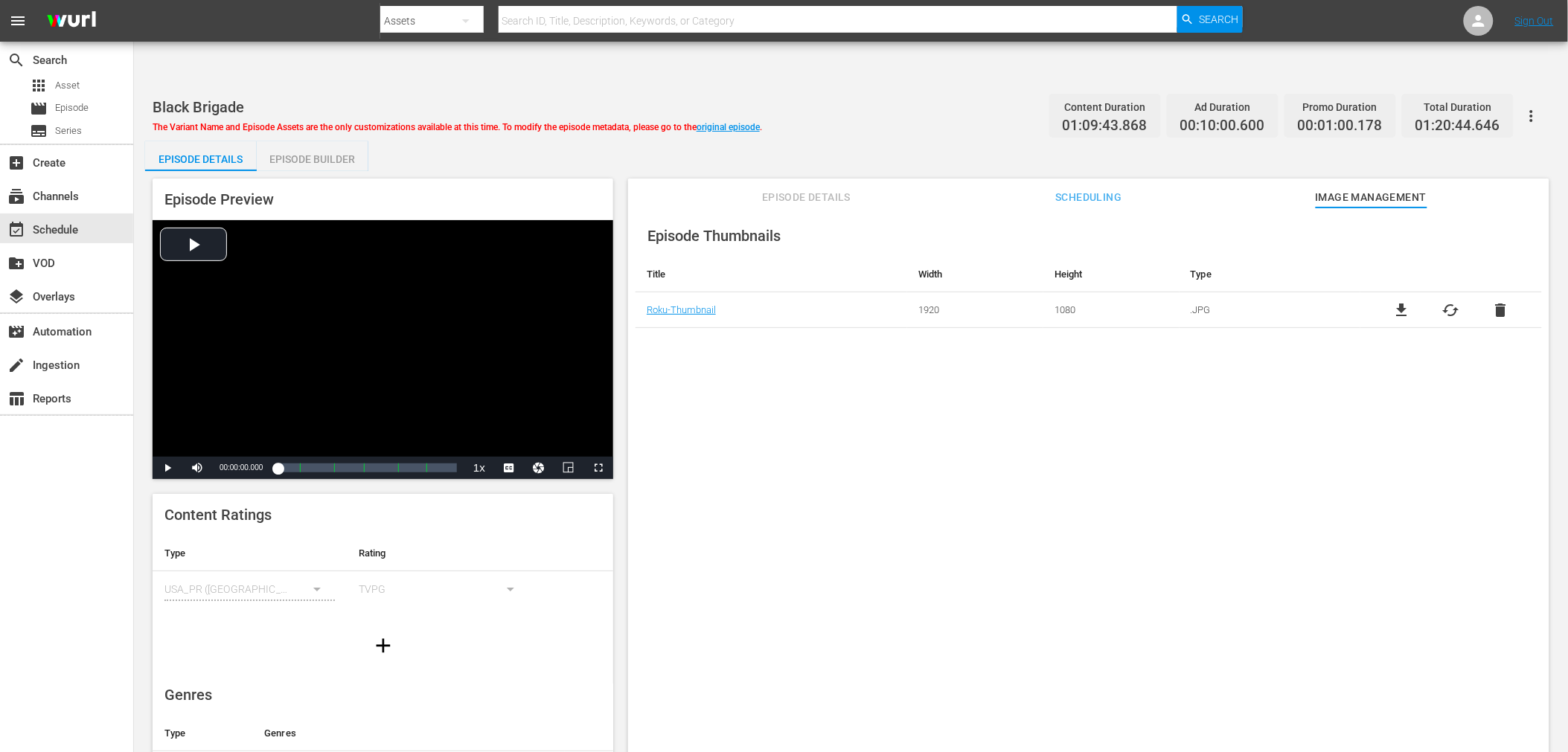
click at [720, 399] on div "Episode Thumbnails Title Width Height Type Roku-Thumbnail 1920 1080 .JPG file_d…" at bounding box center [1088, 498] width 921 height 581
